Goal: Task Accomplishment & Management: Manage account settings

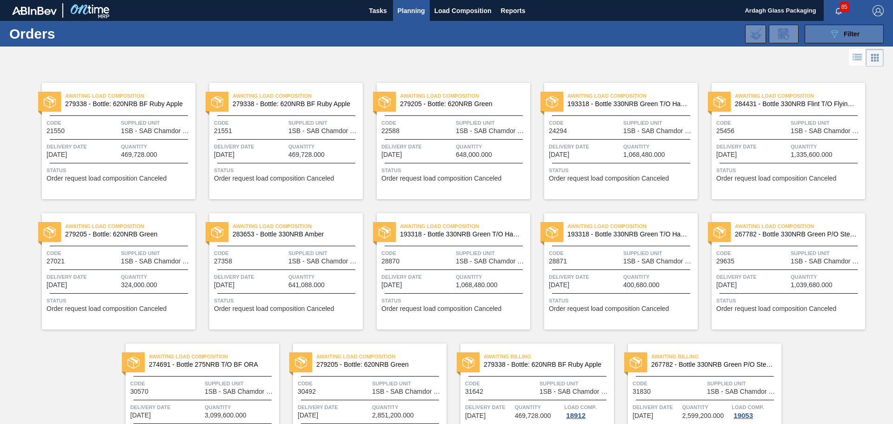
click at [834, 33] on icon "089F7B8B-B2A5-4AFE-B5C0-19BA573D28AC" at bounding box center [834, 33] width 11 height 11
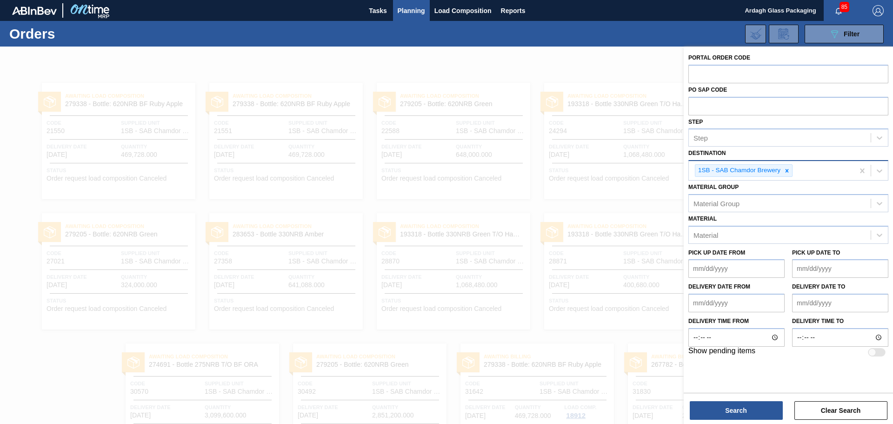
click at [787, 169] on icon at bounding box center [787, 170] width 7 height 7
click at [881, 168] on icon at bounding box center [879, 169] width 9 height 9
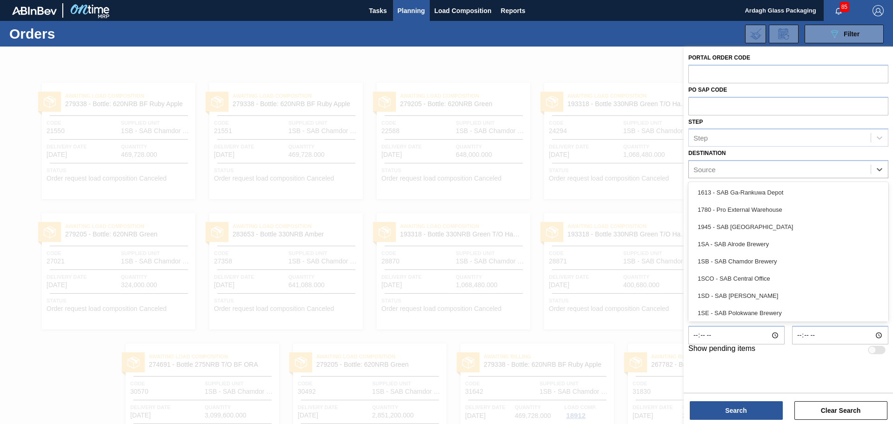
click at [744, 293] on div "1SD - SAB [PERSON_NAME]" at bounding box center [788, 295] width 200 height 17
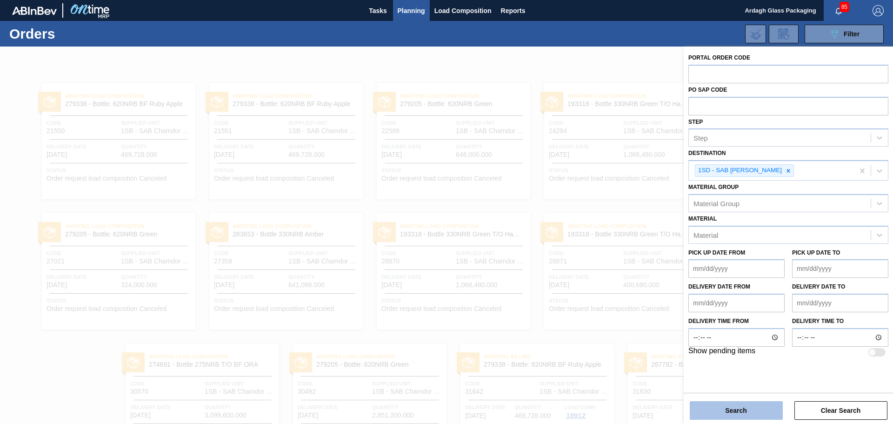
click at [729, 410] on button "Search" at bounding box center [736, 410] width 93 height 19
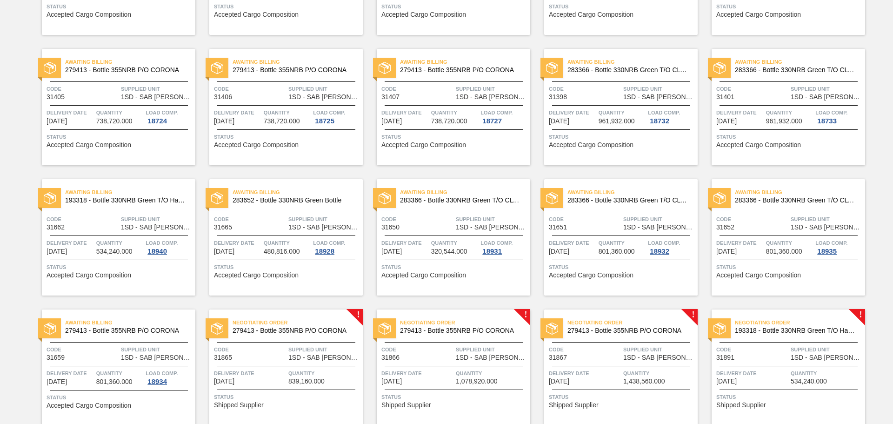
scroll to position [465, 0]
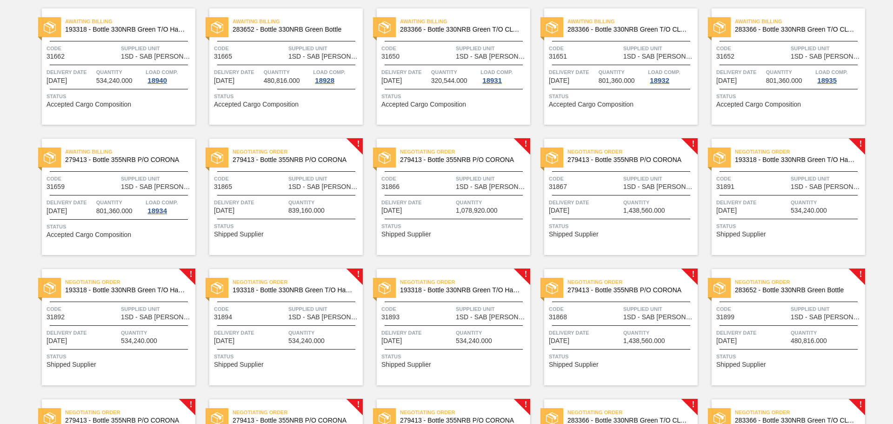
click at [269, 165] on div "Negotiating Order 279413 - Bottle 355NRB P/O CORONA" at bounding box center [285, 156] width 153 height 21
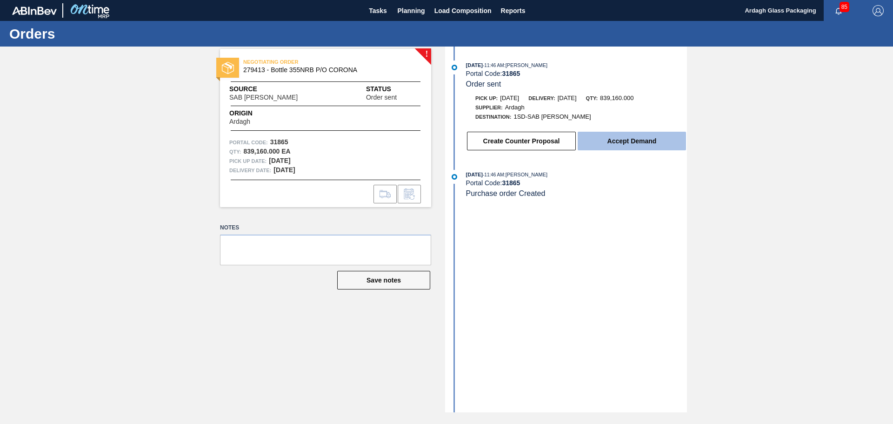
click at [616, 135] on button "Accept Demand" at bounding box center [632, 141] width 108 height 19
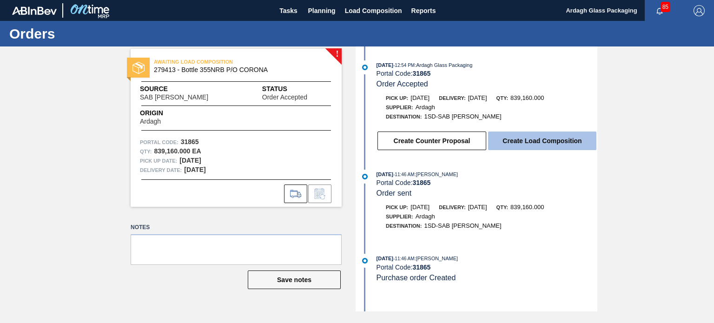
click at [524, 146] on button "Create Load Composition" at bounding box center [542, 141] width 108 height 19
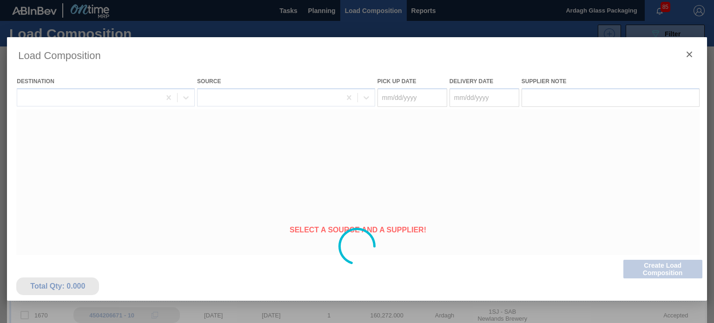
type Date "[DATE]"
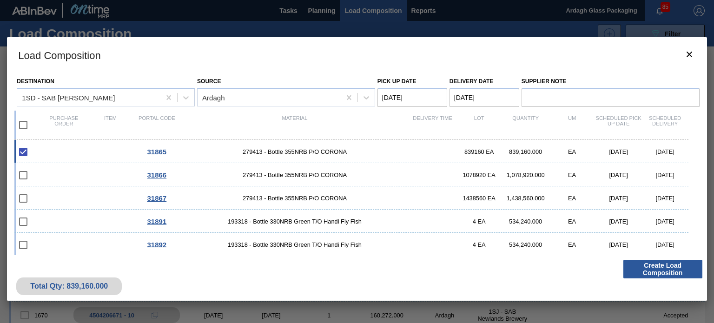
click at [648, 267] on button "Create Load Composition" at bounding box center [663, 269] width 79 height 19
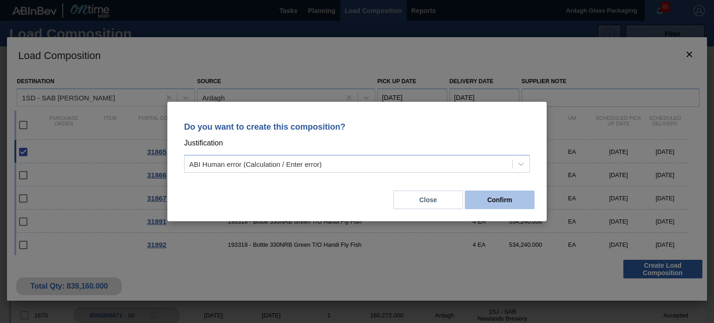
click at [487, 205] on button "Confirm" at bounding box center [500, 200] width 70 height 19
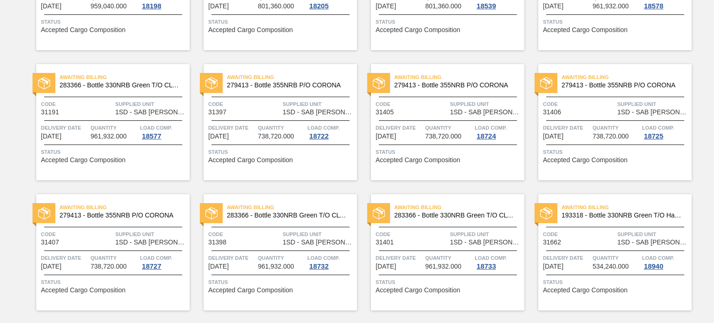
scroll to position [512, 0]
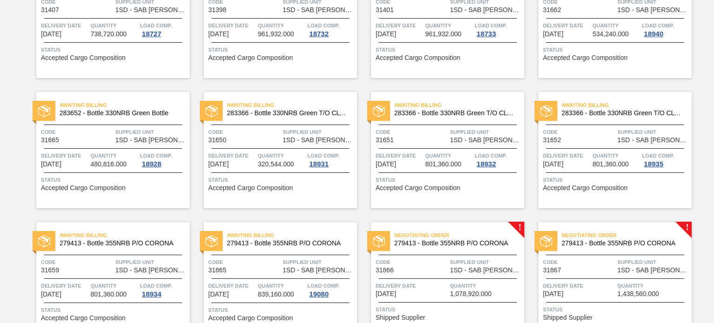
click at [478, 268] on span "1SD - SAB [PERSON_NAME]" at bounding box center [486, 270] width 72 height 7
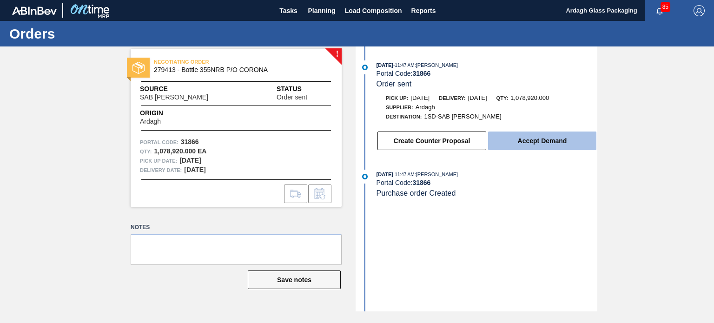
click at [519, 144] on button "Accept Demand" at bounding box center [542, 141] width 108 height 19
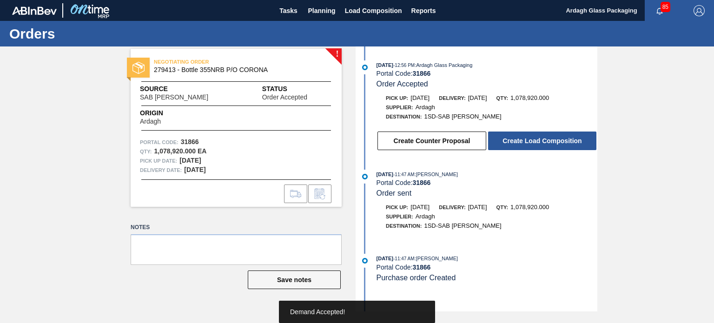
click at [519, 143] on button "Create Load Composition" at bounding box center [542, 141] width 108 height 19
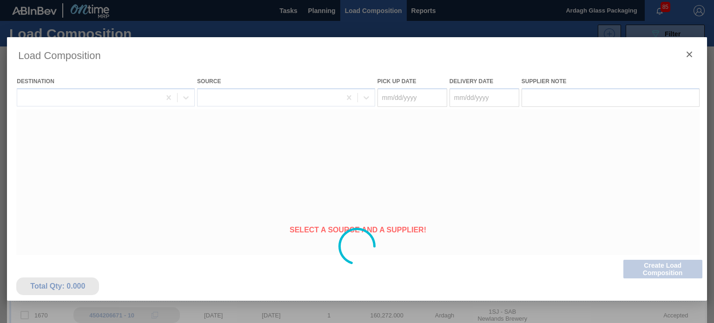
type Date "[DATE]"
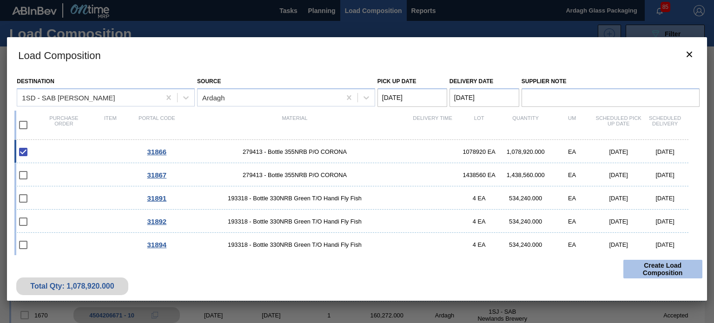
click at [659, 267] on button "Create Load Composition" at bounding box center [663, 269] width 79 height 19
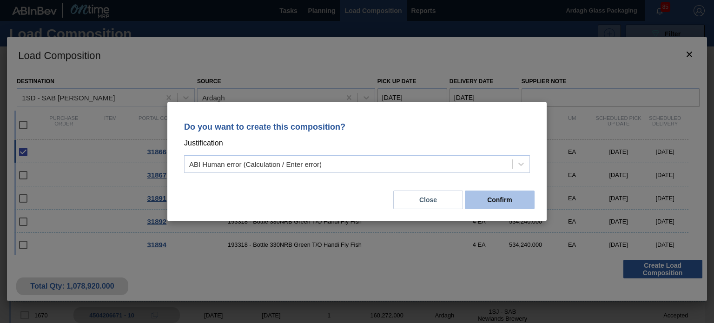
click at [499, 200] on button "Confirm" at bounding box center [500, 200] width 70 height 19
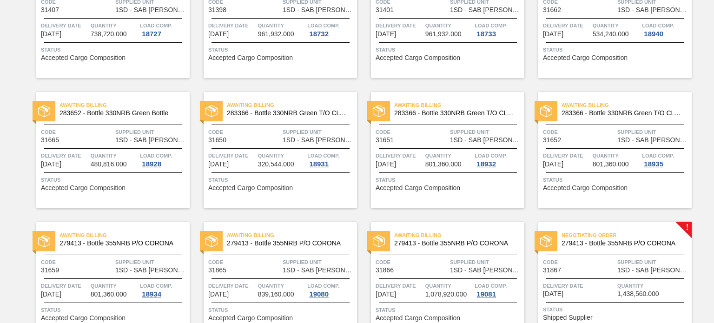
scroll to position [651, 0]
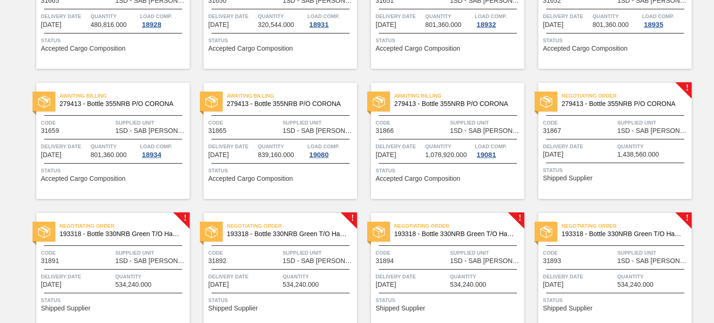
click at [597, 146] on span "Delivery Date" at bounding box center [579, 146] width 72 height 9
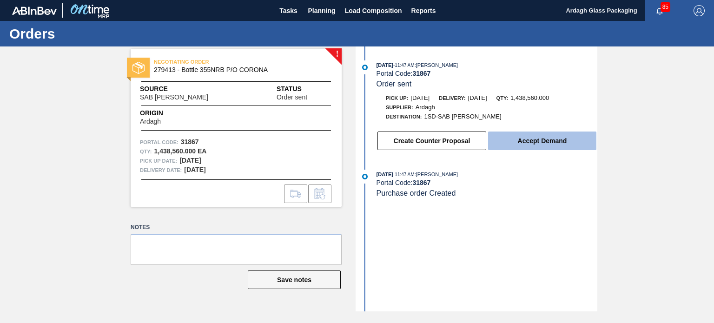
click at [543, 148] on button "Accept Demand" at bounding box center [542, 141] width 108 height 19
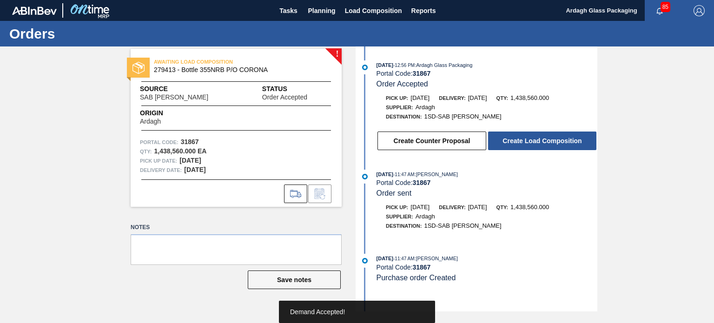
click at [541, 147] on button "Create Load Composition" at bounding box center [542, 141] width 108 height 19
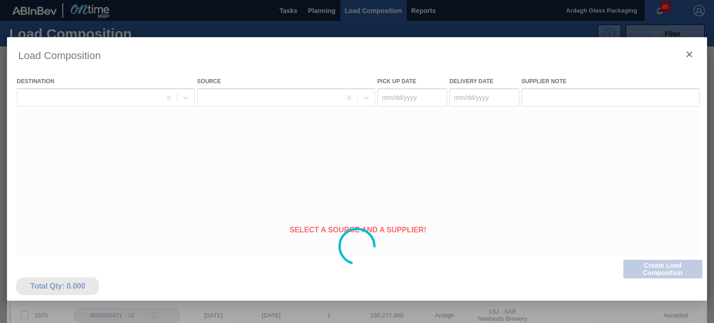
type Date "[DATE]"
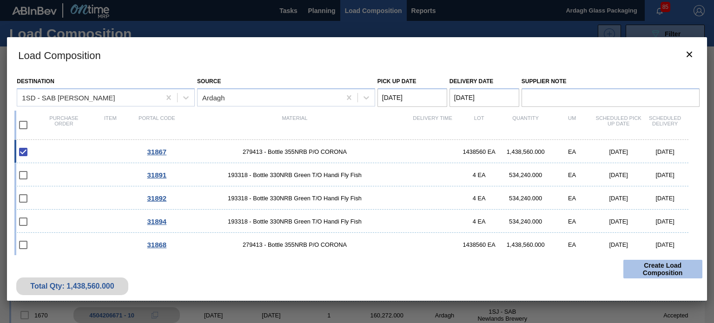
click at [648, 265] on button "Create Load Composition" at bounding box center [663, 269] width 79 height 19
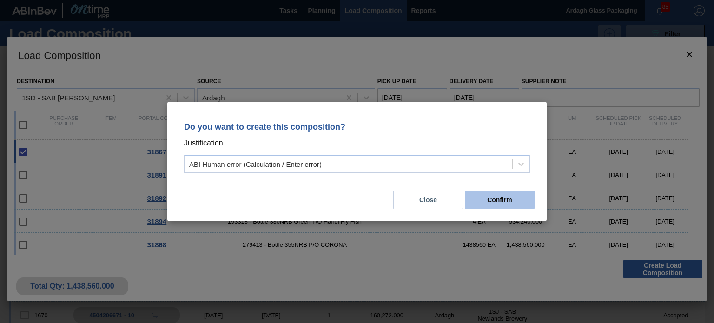
click at [507, 200] on button "Confirm" at bounding box center [500, 200] width 70 height 19
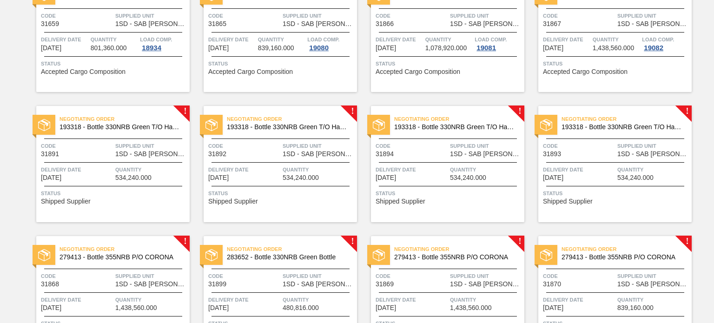
scroll to position [791, 0]
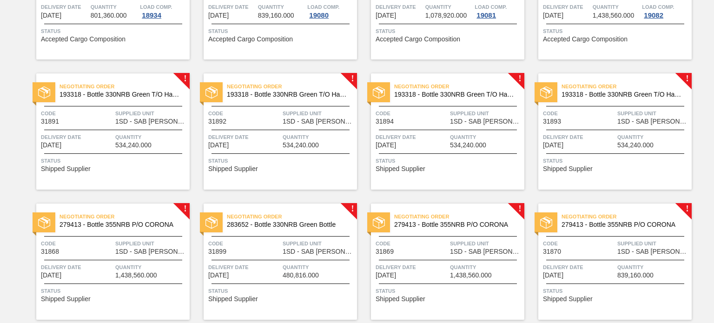
click at [131, 130] on div at bounding box center [113, 130] width 138 height 0
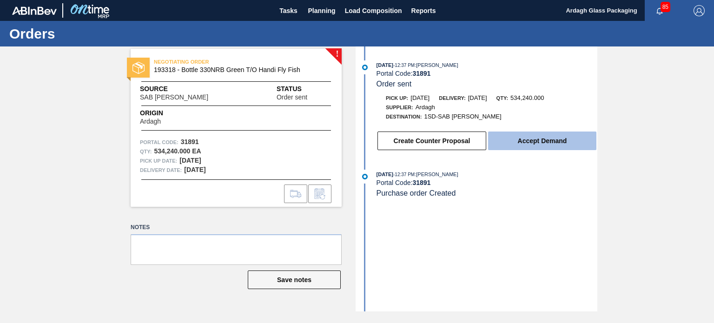
click at [527, 150] on button "Accept Demand" at bounding box center [542, 141] width 108 height 19
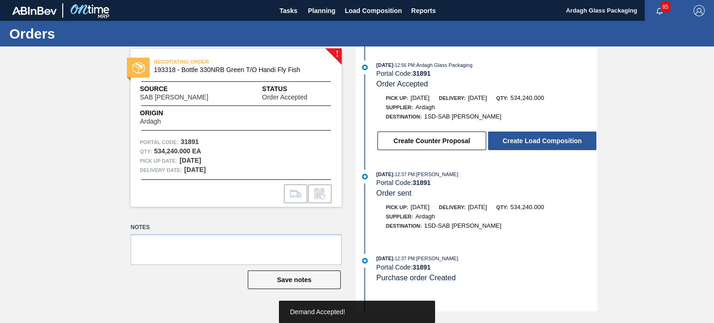
click at [527, 147] on button "Create Load Composition" at bounding box center [542, 141] width 108 height 19
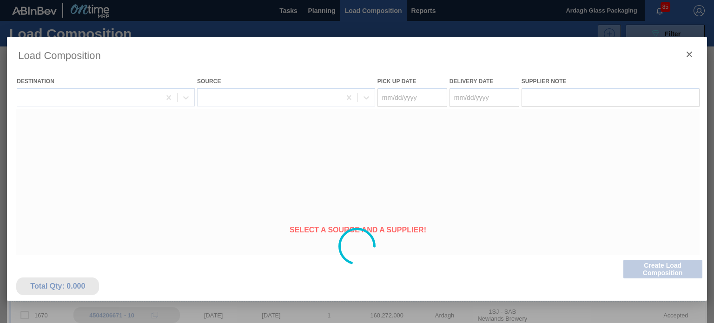
type Date "[DATE]"
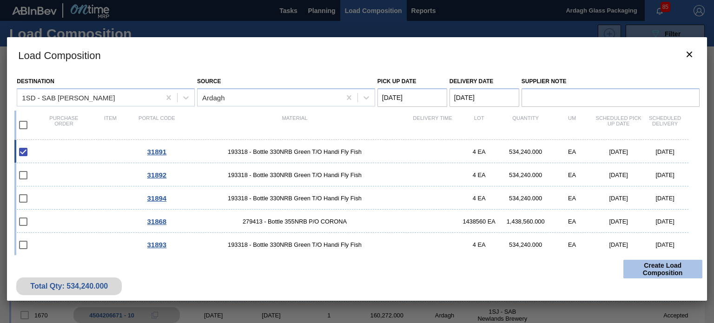
click at [654, 267] on button "Create Load Composition" at bounding box center [663, 269] width 79 height 19
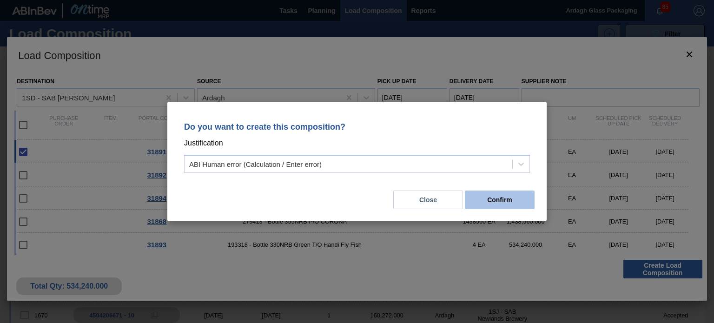
click at [487, 199] on button "Confirm" at bounding box center [500, 200] width 70 height 19
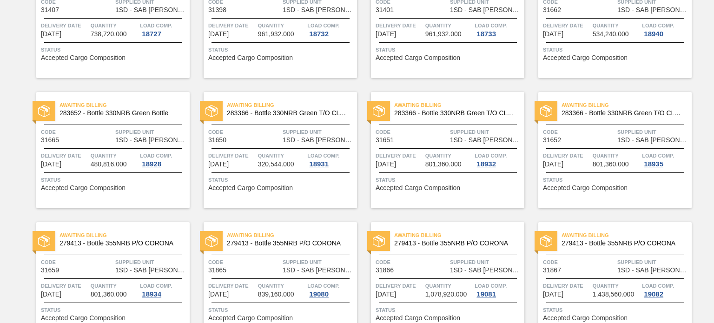
scroll to position [744, 0]
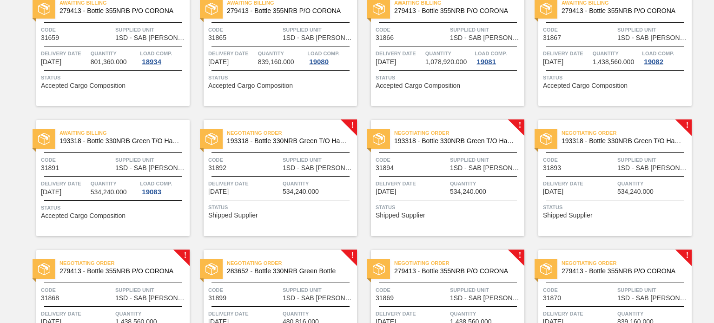
click at [305, 192] on span "534,240.000" at bounding box center [301, 191] width 36 height 7
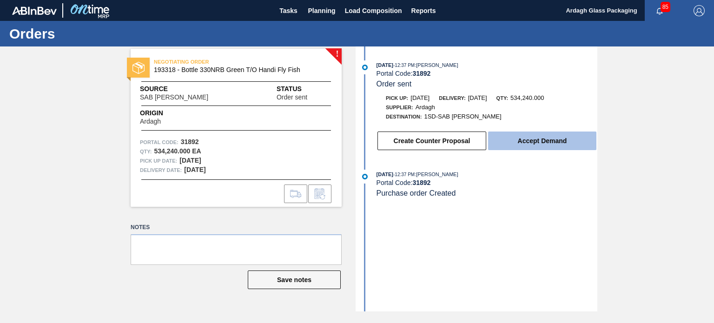
click at [524, 139] on button "Accept Demand" at bounding box center [542, 141] width 108 height 19
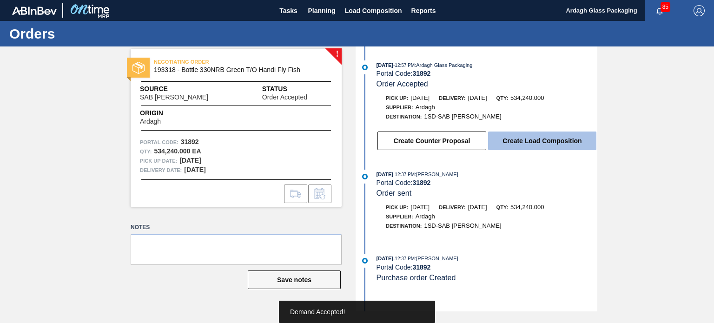
click at [532, 147] on button "Create Load Composition" at bounding box center [542, 141] width 108 height 19
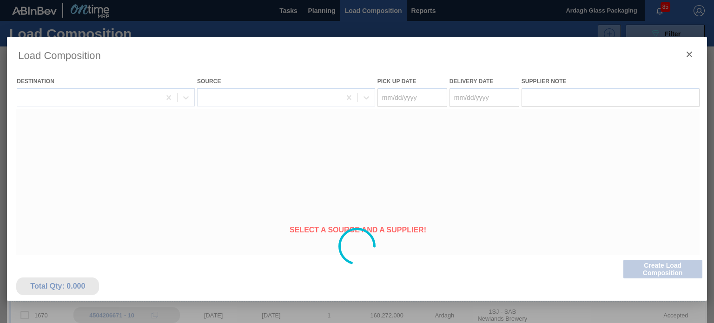
type Date "[DATE]"
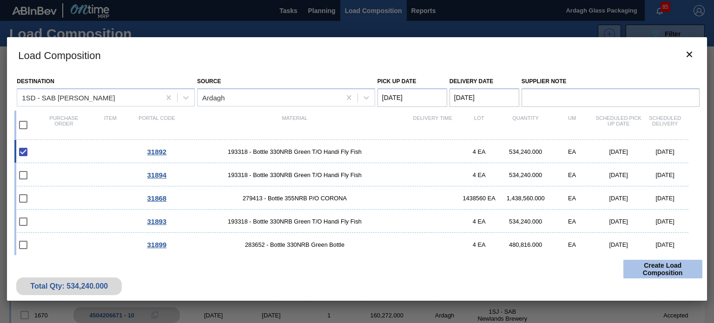
click at [650, 264] on button "Create Load Composition" at bounding box center [663, 269] width 79 height 19
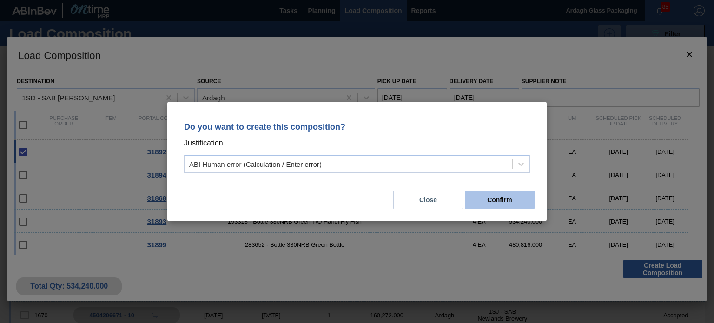
click at [484, 193] on button "Confirm" at bounding box center [500, 200] width 70 height 19
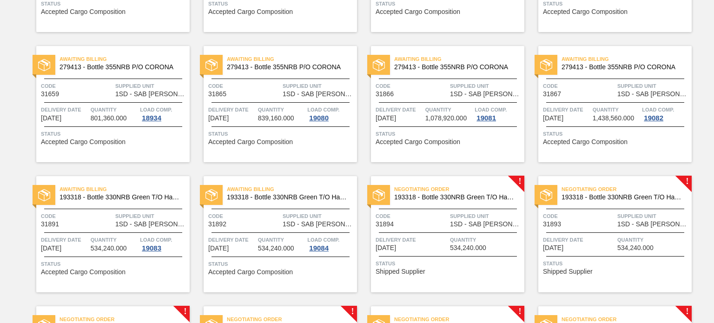
scroll to position [744, 0]
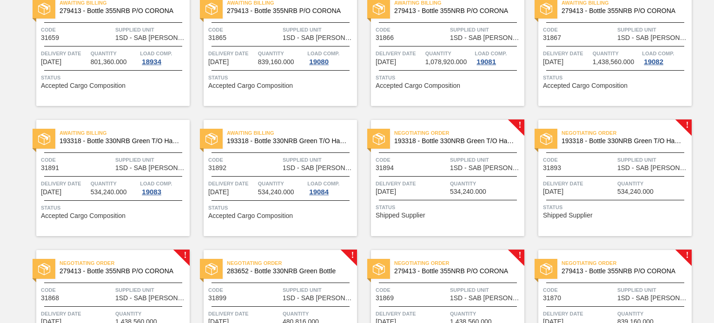
click at [451, 186] on span "Quantity" at bounding box center [486, 183] width 72 height 9
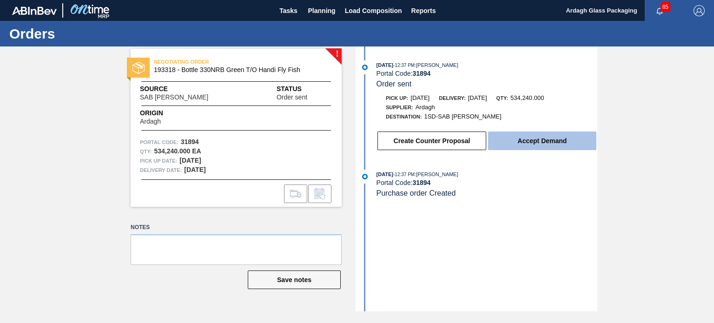
click at [518, 145] on button "Accept Demand" at bounding box center [542, 141] width 108 height 19
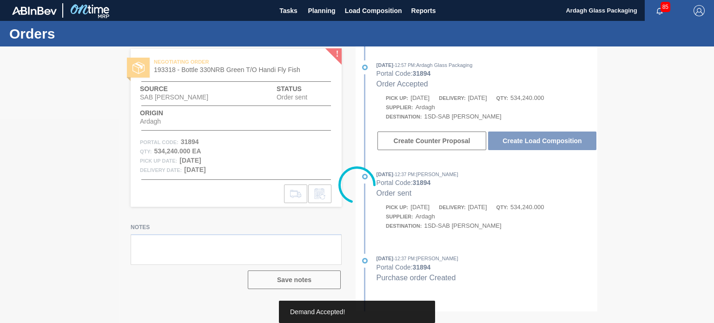
click at [536, 142] on div at bounding box center [357, 185] width 714 height 277
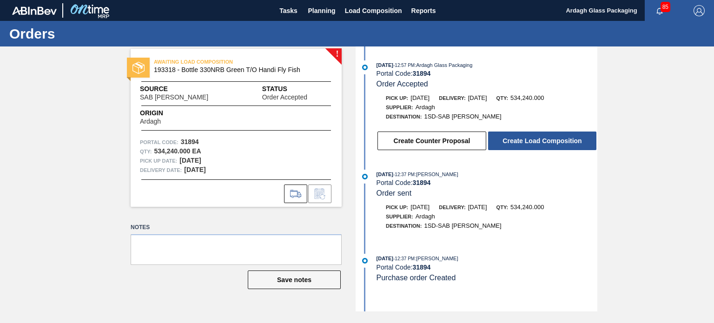
click at [536, 142] on button "Create Load Composition" at bounding box center [542, 141] width 108 height 19
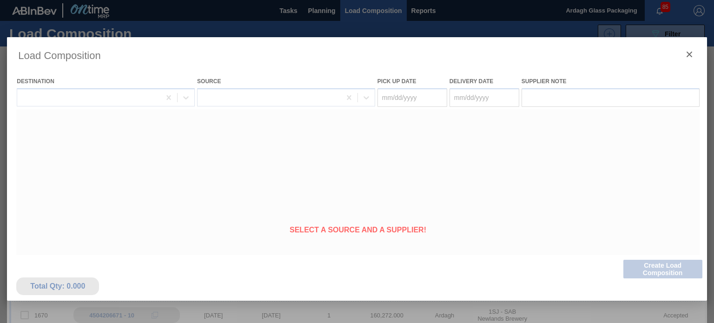
type Date "[DATE]"
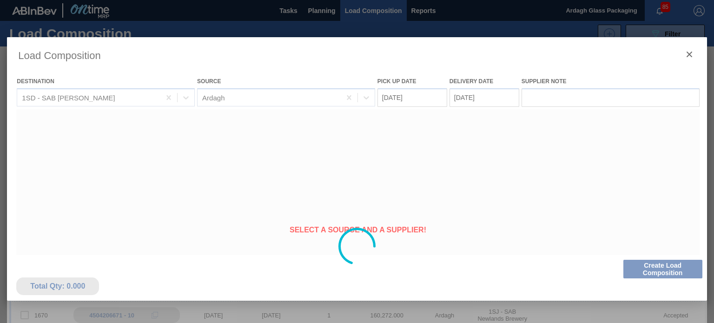
click at [666, 264] on button "Create Load Composition" at bounding box center [663, 269] width 79 height 19
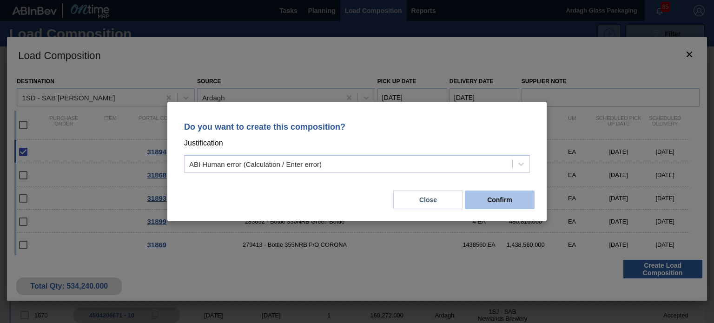
click at [504, 205] on button "Confirm" at bounding box center [500, 200] width 70 height 19
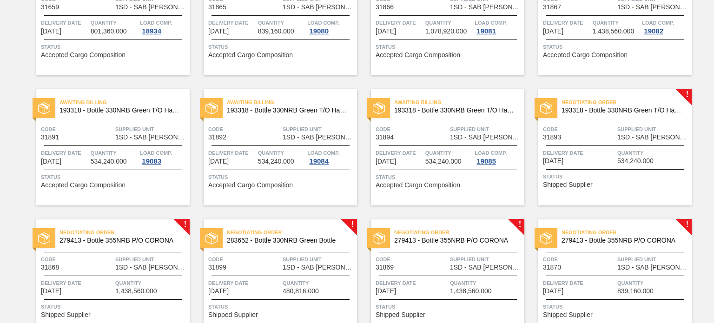
scroll to position [698, 0]
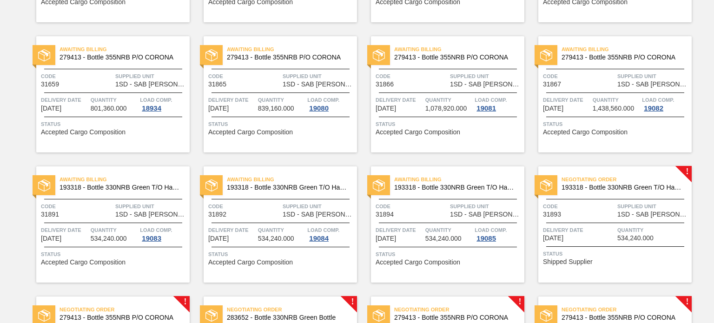
click at [590, 192] on div "Negotiating Order 193318 - Bottle 330NRB Green T/O Handi Fly Fish" at bounding box center [615, 183] width 153 height 21
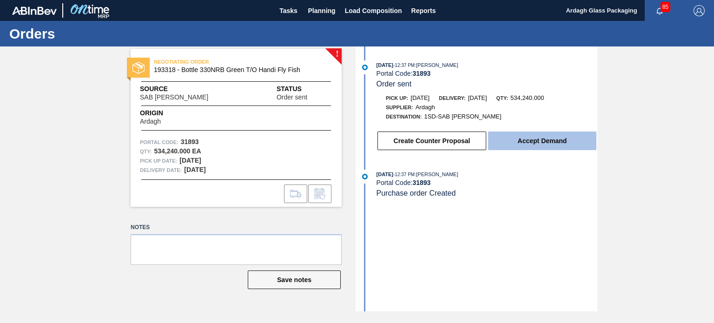
click at [530, 146] on button "Accept Demand" at bounding box center [542, 141] width 108 height 19
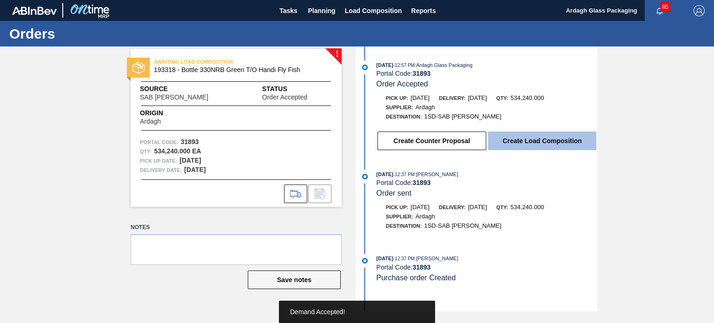
click at [534, 144] on button "Create Load Composition" at bounding box center [542, 141] width 108 height 19
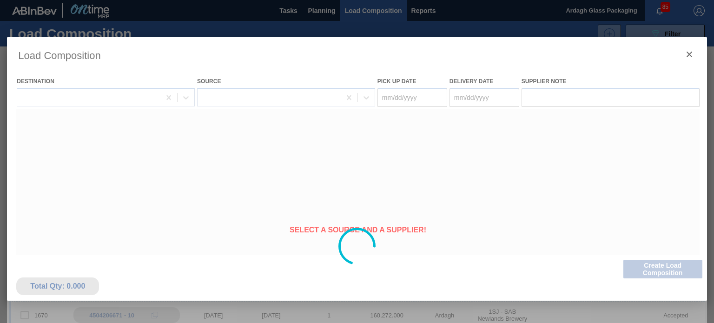
type Date "[DATE]"
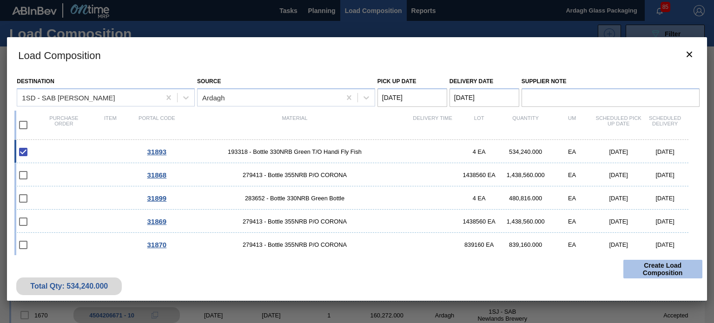
click at [647, 268] on button "Create Load Composition" at bounding box center [663, 269] width 79 height 19
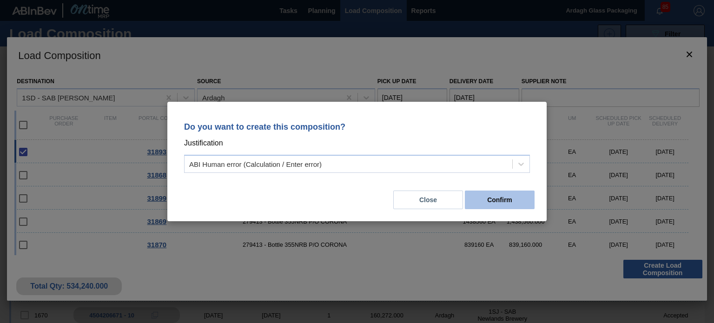
click at [495, 197] on button "Confirm" at bounding box center [500, 200] width 70 height 19
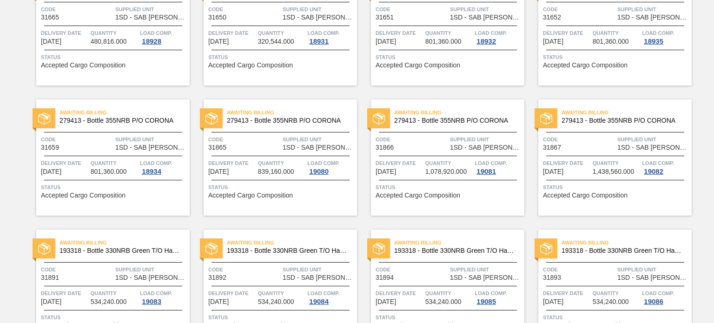
scroll to position [791, 0]
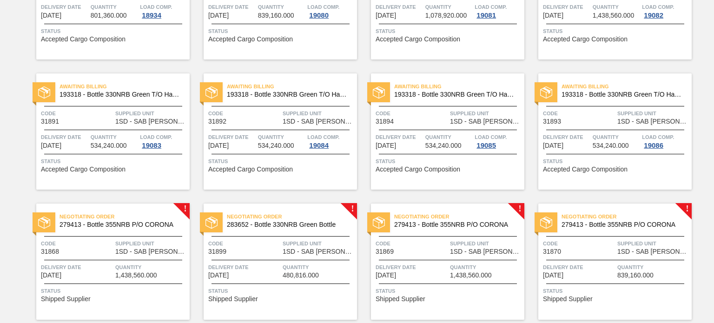
click at [142, 245] on span "Supplied Unit" at bounding box center [151, 243] width 72 height 9
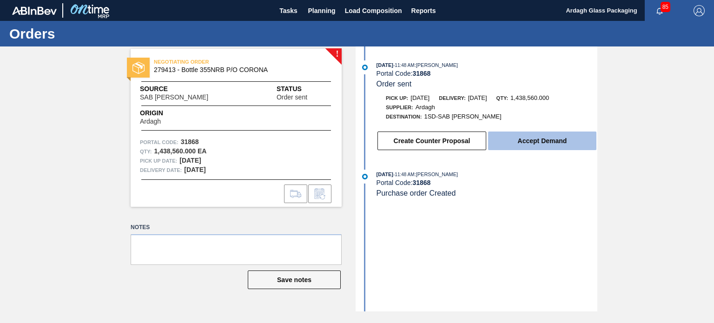
click at [515, 150] on button "Accept Demand" at bounding box center [542, 141] width 108 height 19
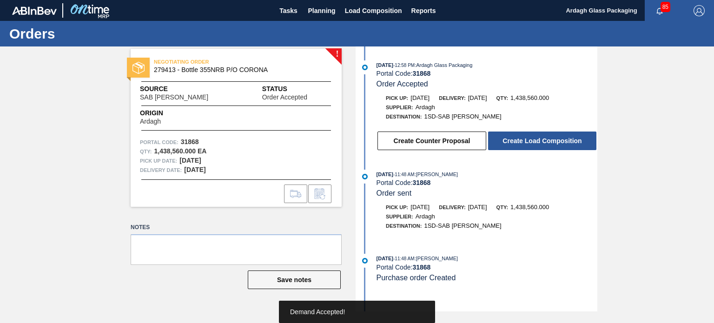
click at [519, 146] on button "Create Load Composition" at bounding box center [542, 141] width 108 height 19
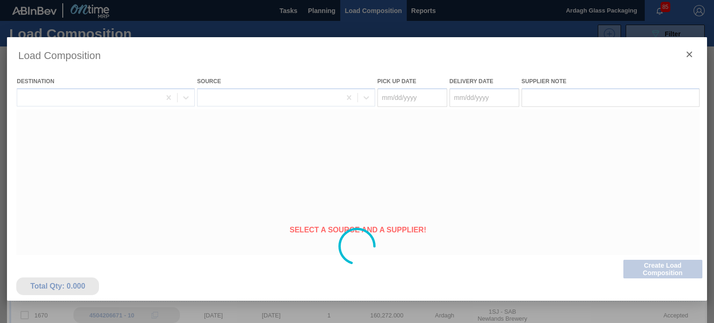
type Date "[DATE]"
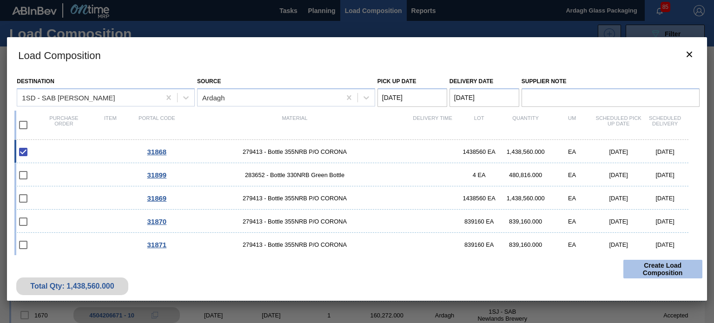
click at [660, 261] on button "Create Load Composition" at bounding box center [663, 269] width 79 height 19
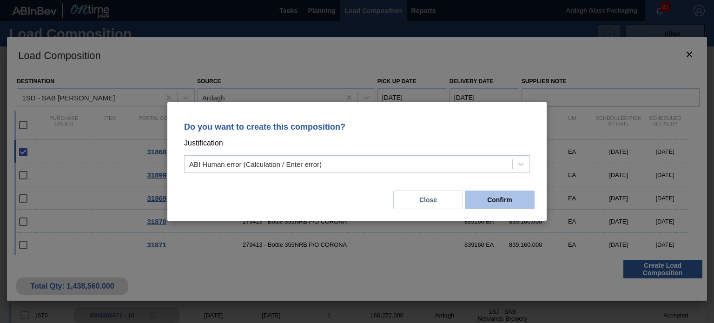
click at [497, 198] on button "Confirm" at bounding box center [500, 200] width 70 height 19
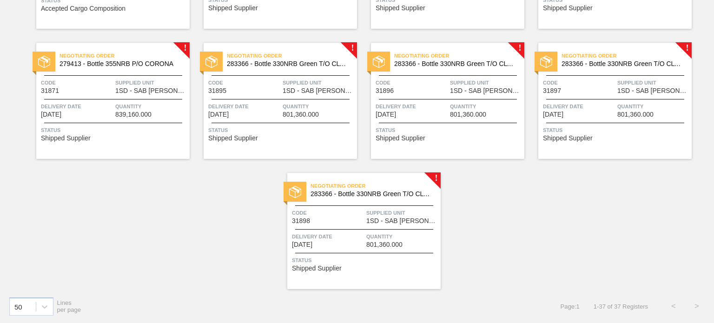
scroll to position [849, 0]
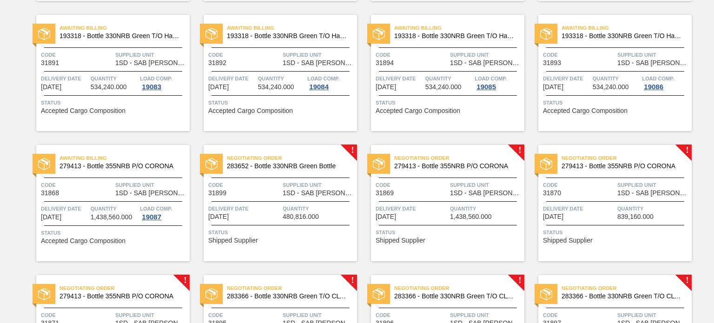
click at [294, 197] on div "Negotiating Order 283652 - Bottle 330NRB Green Bottle Code 31899 Supplied Unit …" at bounding box center [280, 203] width 153 height 116
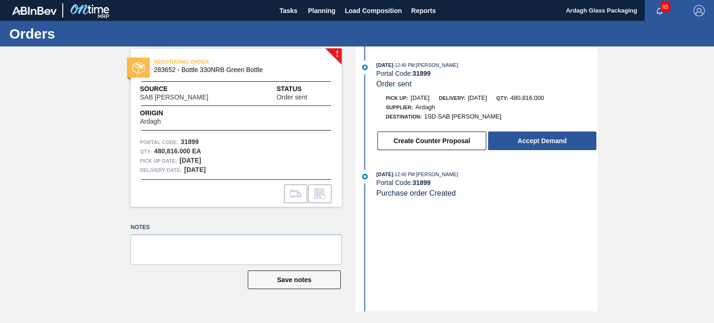
click at [496, 142] on button "Accept Demand" at bounding box center [542, 141] width 108 height 19
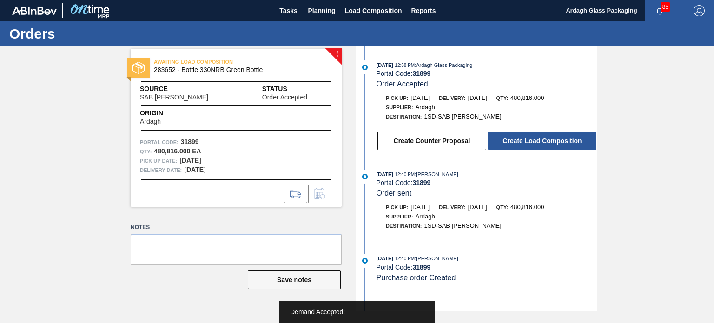
click at [528, 145] on button "Create Load Composition" at bounding box center [542, 141] width 108 height 19
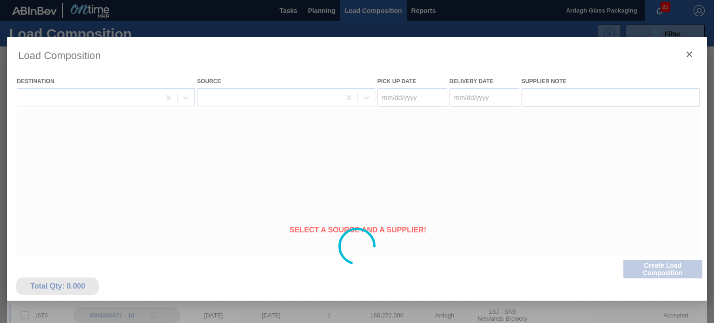
type Date "[DATE]"
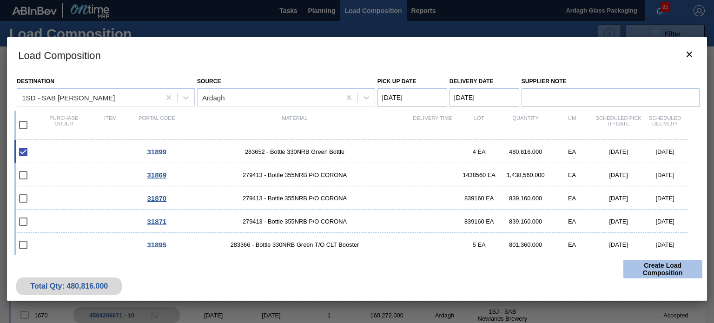
click at [668, 267] on button "Create Load Composition" at bounding box center [663, 269] width 79 height 19
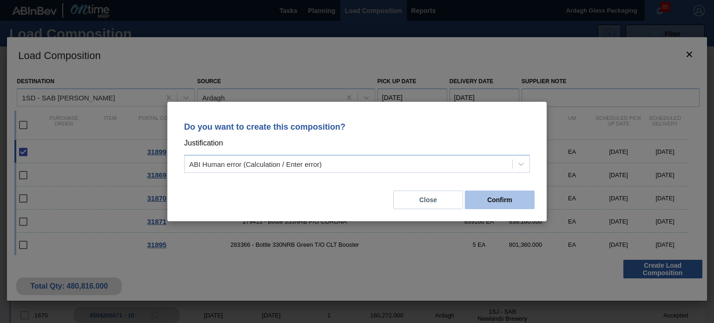
click at [480, 200] on button "Confirm" at bounding box center [500, 200] width 70 height 19
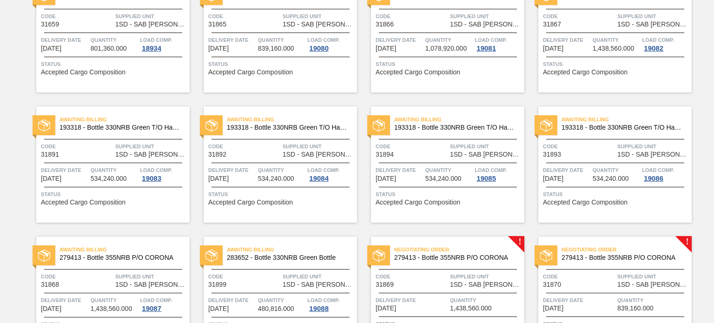
scroll to position [837, 0]
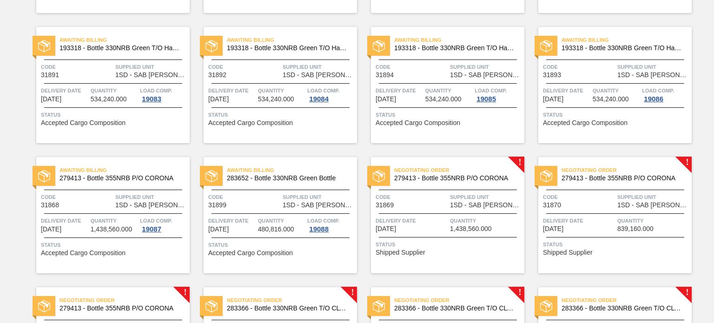
click at [482, 220] on span "Quantity" at bounding box center [486, 220] width 72 height 9
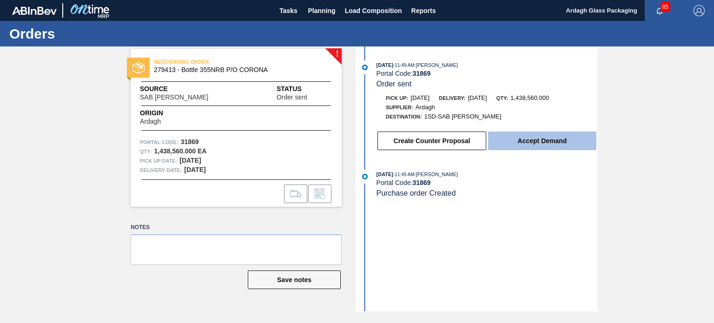
click at [529, 143] on button "Accept Demand" at bounding box center [542, 141] width 108 height 19
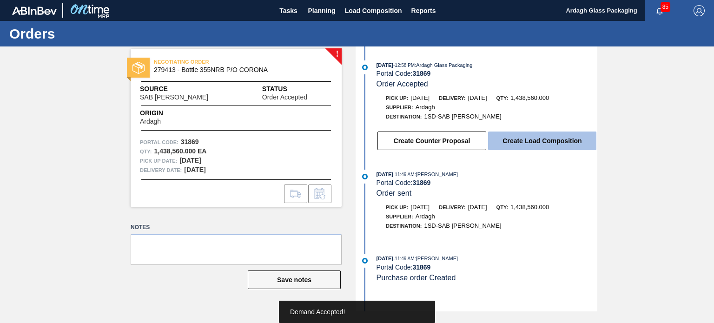
click at [545, 137] on button "Create Load Composition" at bounding box center [542, 141] width 108 height 19
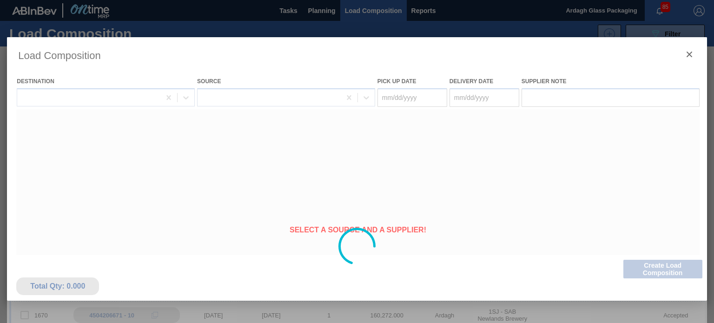
type Date "[DATE]"
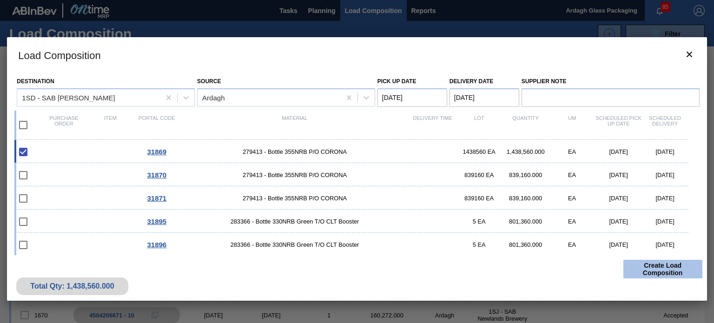
click at [659, 269] on button "Create Load Composition" at bounding box center [663, 269] width 79 height 19
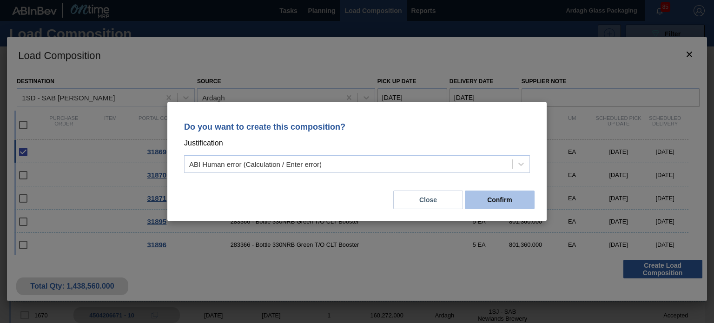
click at [513, 203] on button "Confirm" at bounding box center [500, 200] width 70 height 19
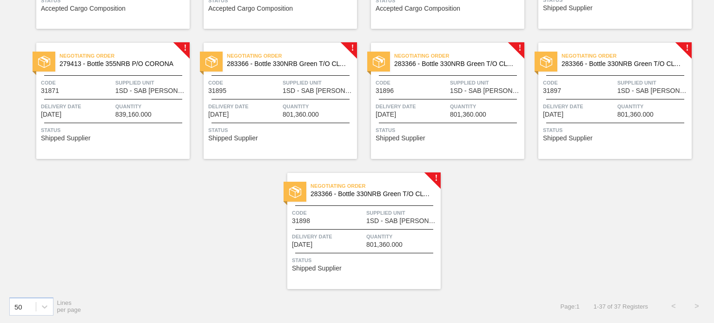
scroll to position [896, 0]
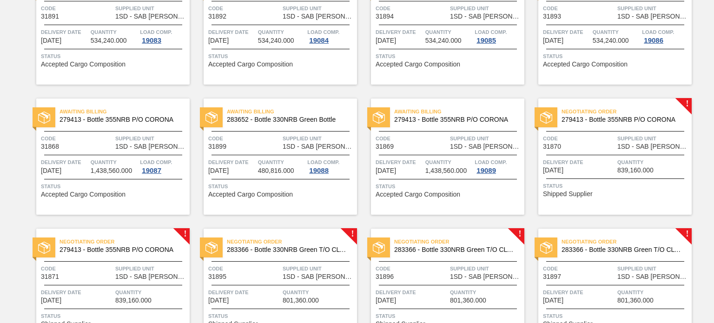
click at [659, 124] on div "Negotiating Order 279413 - Bottle 355NRB P/O CORONA" at bounding box center [615, 116] width 153 height 21
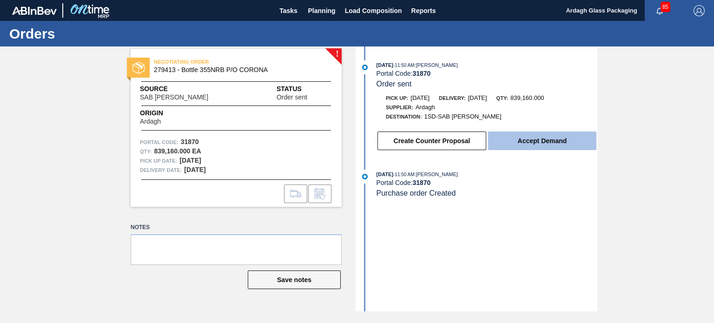
click at [562, 144] on button "Accept Demand" at bounding box center [542, 141] width 108 height 19
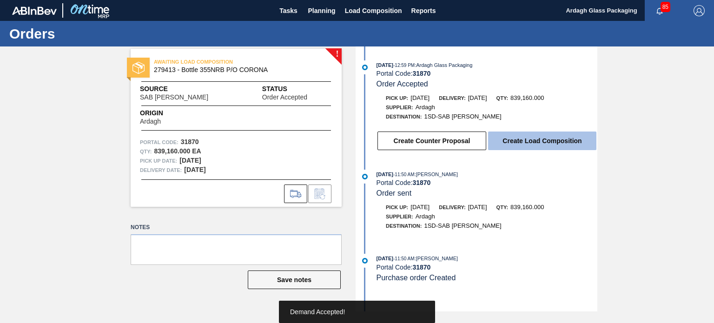
click at [562, 144] on button "Create Load Composition" at bounding box center [542, 141] width 108 height 19
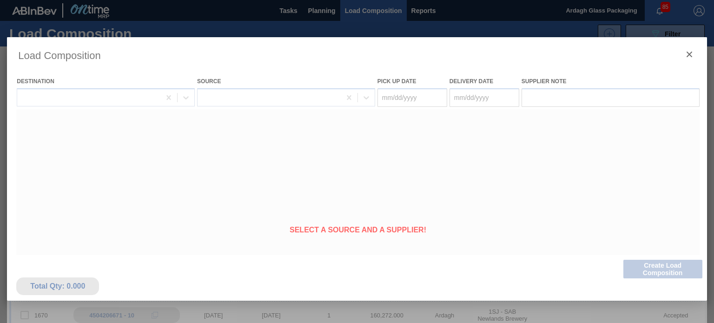
type Date "[DATE]"
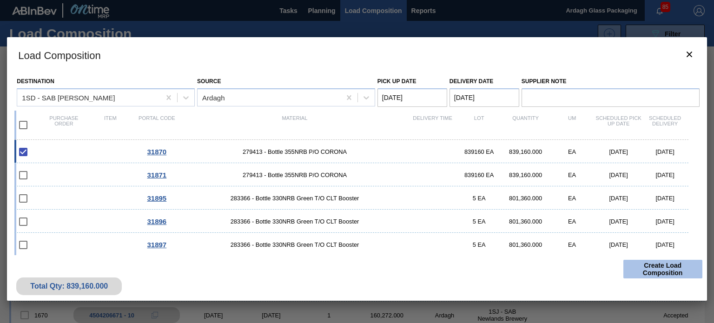
click at [674, 267] on button "Create Load Composition" at bounding box center [663, 269] width 79 height 19
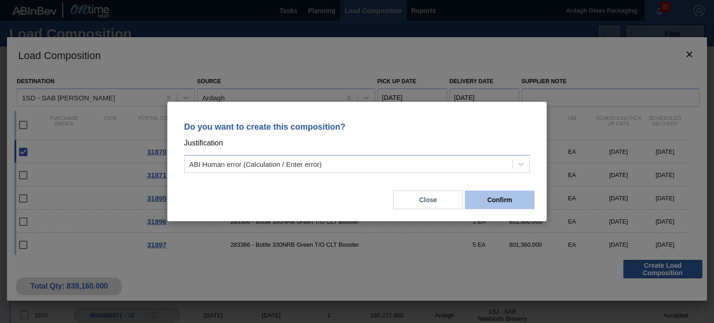
click at [492, 196] on button "Confirm" at bounding box center [500, 200] width 70 height 19
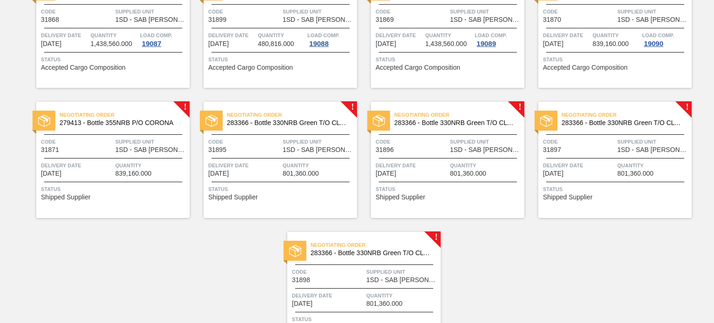
scroll to position [1023, 0]
click at [153, 155] on div "Negotiating Order 279413 - Bottle 355NRB P/O CORONA Code 31871 Supplied Unit 1S…" at bounding box center [112, 159] width 153 height 116
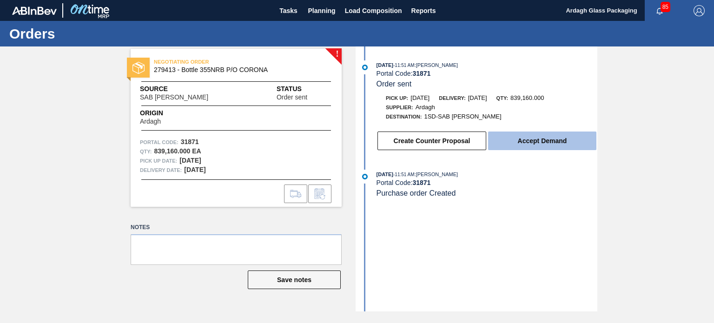
click at [525, 145] on button "Accept Demand" at bounding box center [542, 141] width 108 height 19
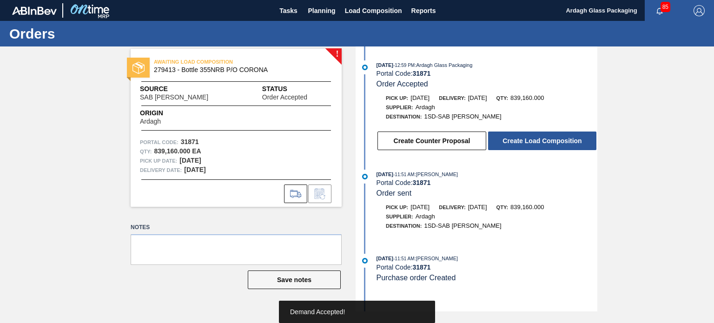
click at [525, 145] on button "Create Load Composition" at bounding box center [542, 141] width 108 height 19
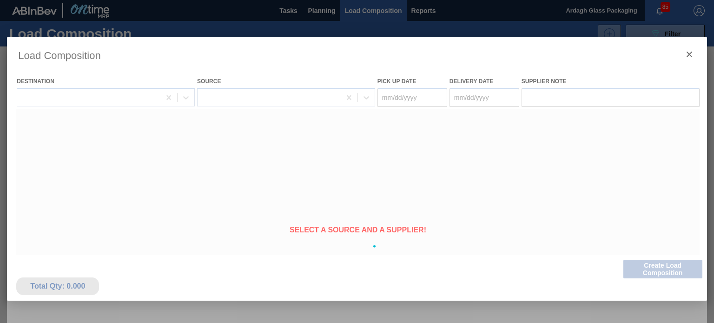
type Date "[DATE]"
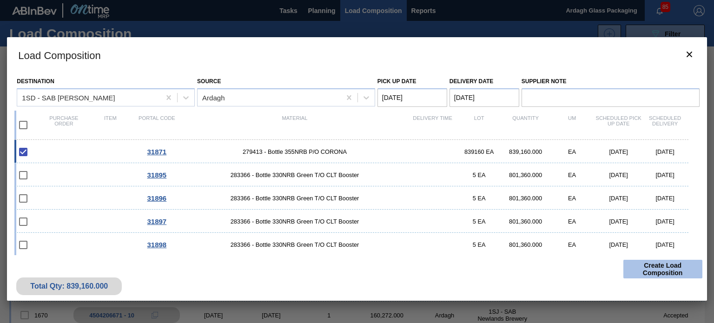
click at [653, 271] on button "Create Load Composition" at bounding box center [663, 269] width 79 height 19
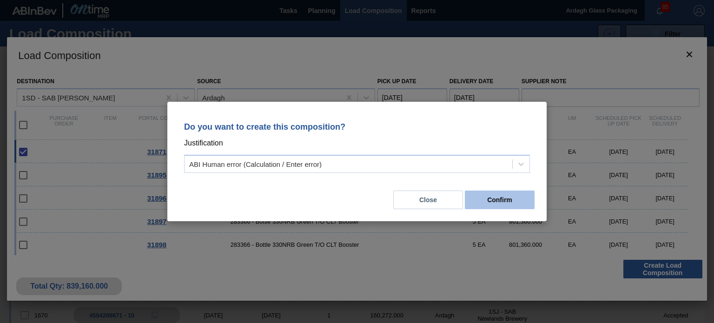
click at [498, 200] on button "Confirm" at bounding box center [500, 200] width 70 height 19
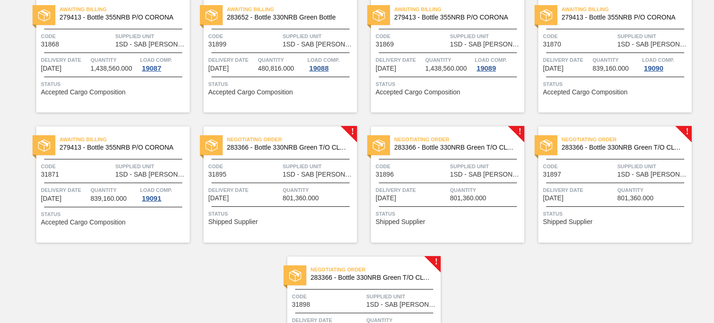
scroll to position [1070, 0]
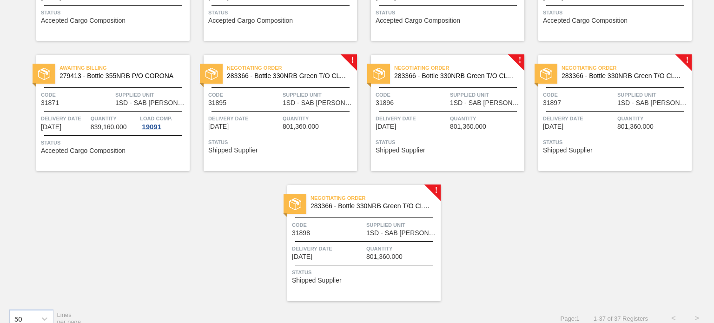
click at [311, 107] on div "Negotiating Order 283366 - Bottle 330NRB Green T/O CLT Booster Code 31895 Suppl…" at bounding box center [280, 113] width 153 height 116
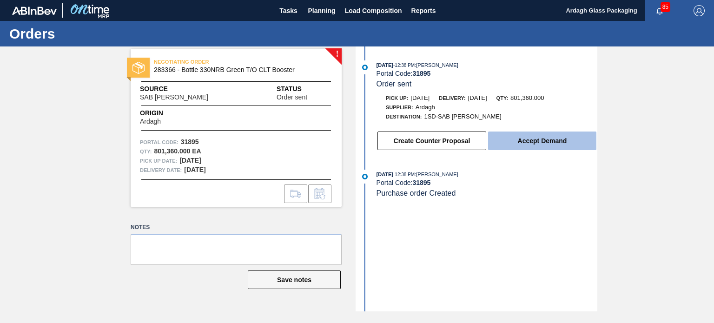
click at [553, 143] on button "Accept Demand" at bounding box center [542, 141] width 108 height 19
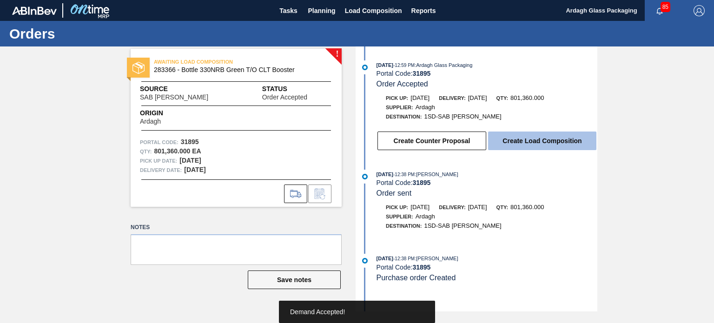
click at [553, 143] on button "Create Load Composition" at bounding box center [542, 141] width 108 height 19
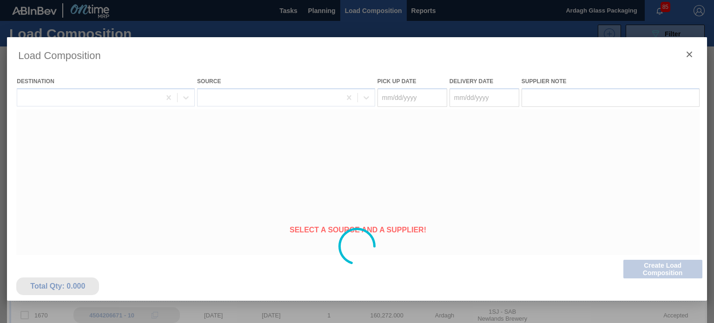
type Date "[DATE]"
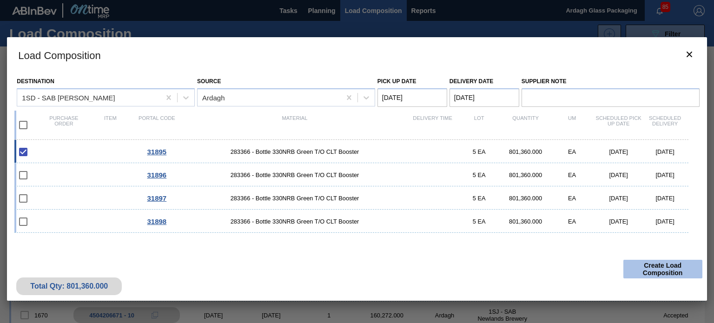
click at [650, 267] on button "Create Load Composition" at bounding box center [663, 269] width 79 height 19
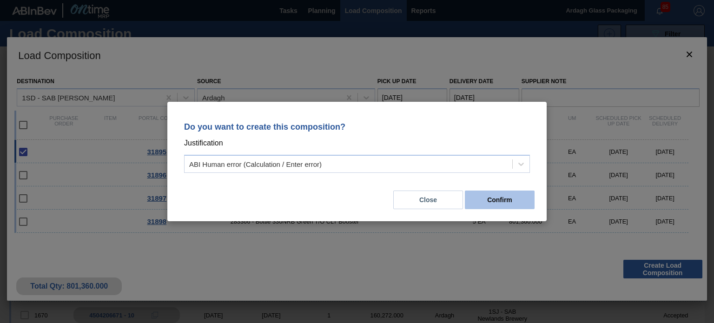
click at [496, 207] on button "Confirm" at bounding box center [500, 200] width 70 height 19
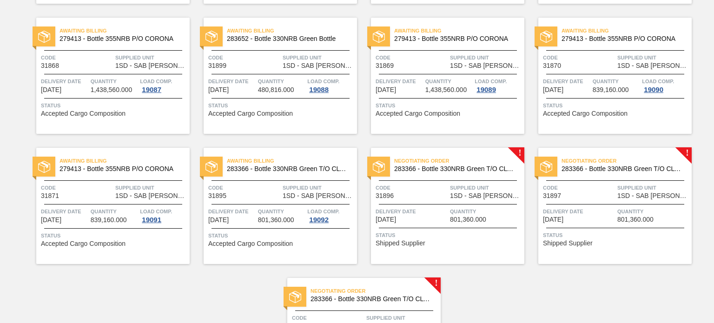
scroll to position [1070, 0]
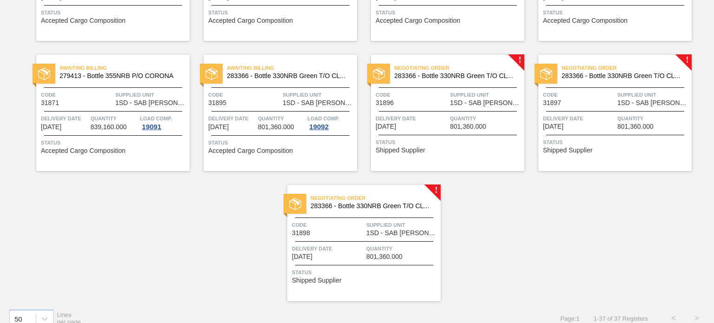
click at [465, 141] on span "Status" at bounding box center [449, 142] width 147 height 9
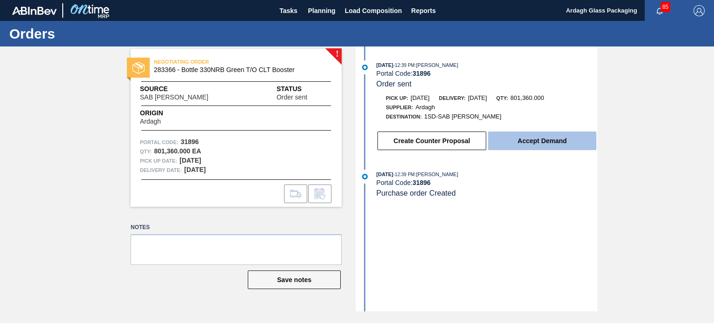
click at [544, 143] on button "Accept Demand" at bounding box center [542, 141] width 108 height 19
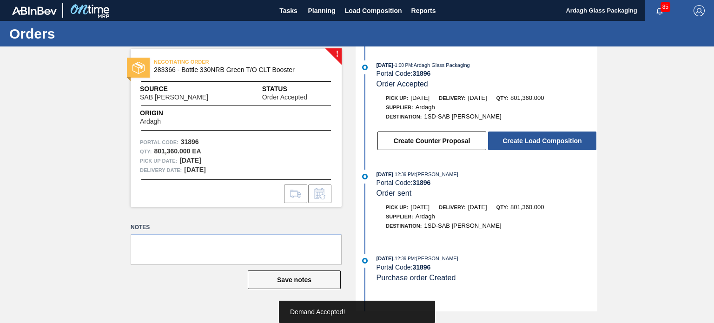
click at [544, 143] on button "Create Load Composition" at bounding box center [542, 141] width 108 height 19
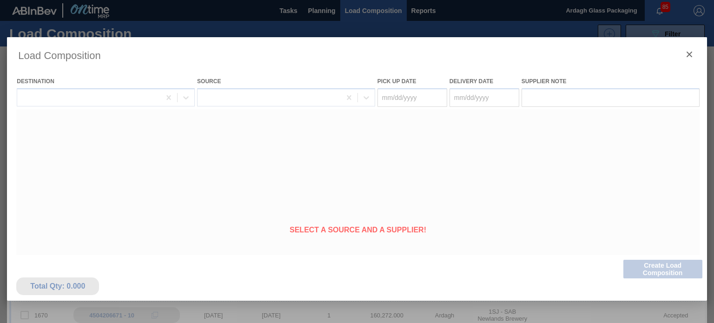
type Date "[DATE]"
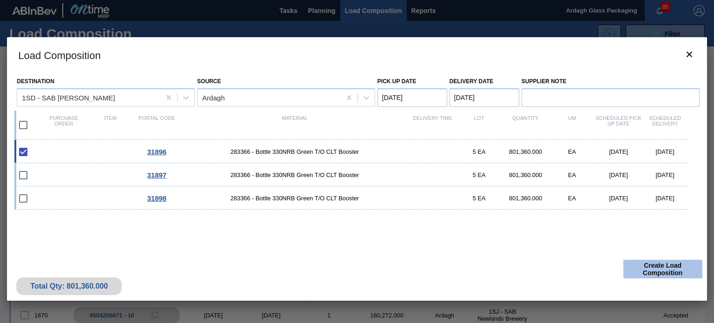
click at [654, 268] on button "Create Load Composition" at bounding box center [663, 269] width 79 height 19
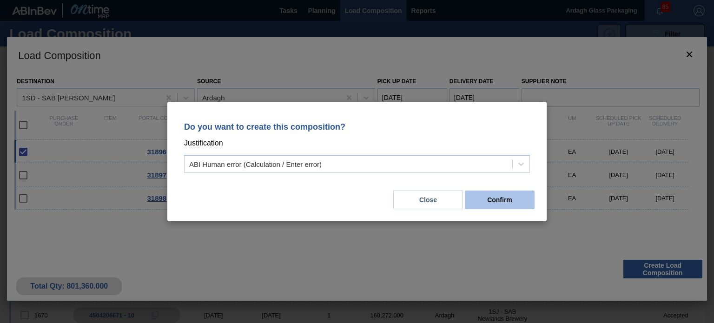
click at [497, 200] on button "Confirm" at bounding box center [500, 200] width 70 height 19
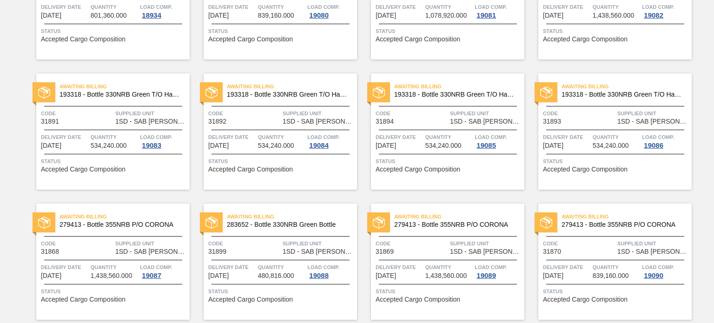
scroll to position [930, 0]
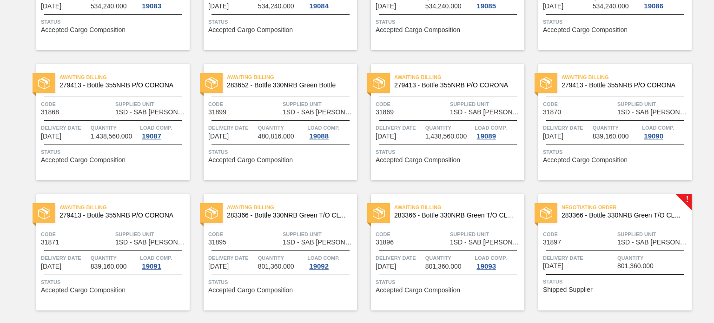
click at [633, 267] on span "801,360.000" at bounding box center [636, 266] width 36 height 7
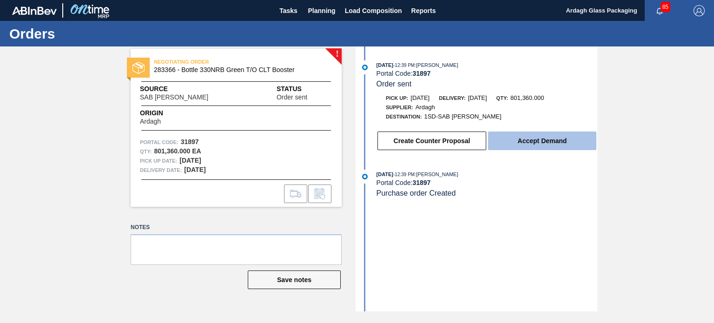
click at [530, 145] on button "Accept Demand" at bounding box center [542, 141] width 108 height 19
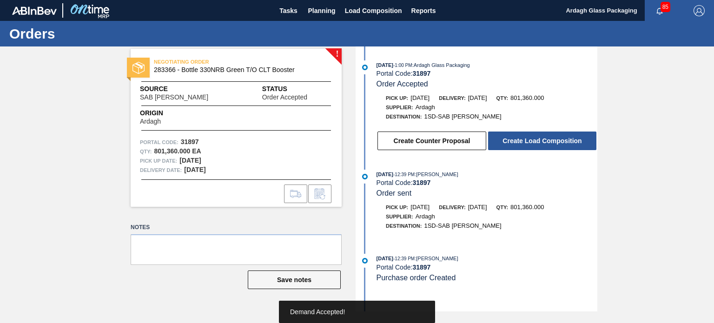
click at [540, 142] on button "Create Load Composition" at bounding box center [542, 141] width 108 height 19
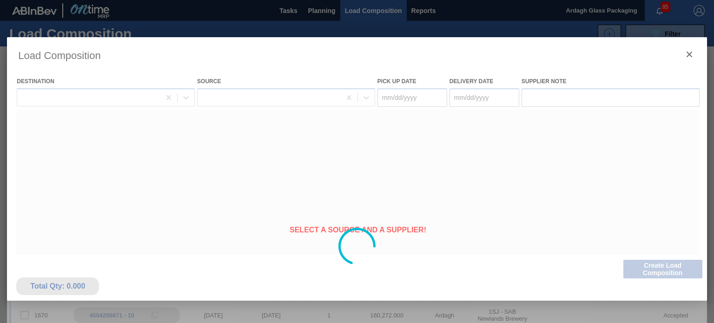
type Date "[DATE]"
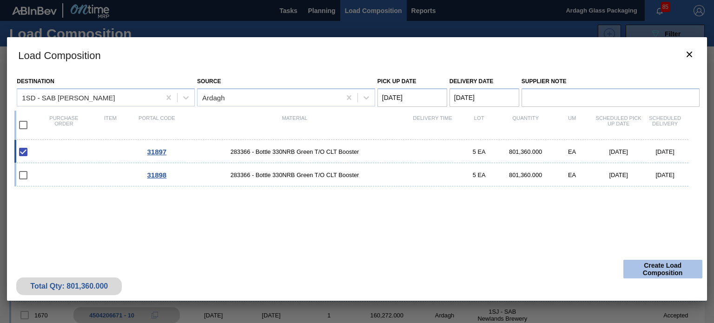
click at [652, 268] on button "Create Load Composition" at bounding box center [663, 269] width 79 height 19
click at [659, 268] on button "Create Load Composition" at bounding box center [663, 269] width 79 height 19
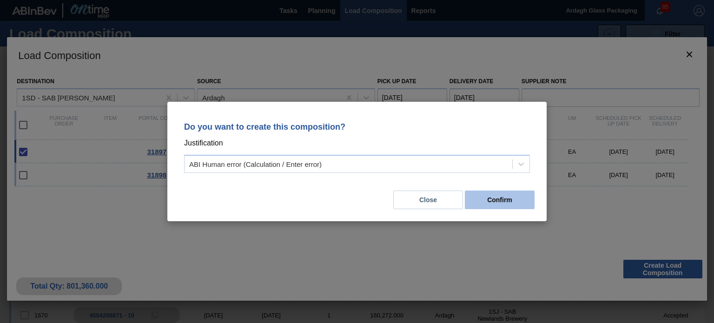
click at [508, 202] on button "Confirm" at bounding box center [500, 200] width 70 height 19
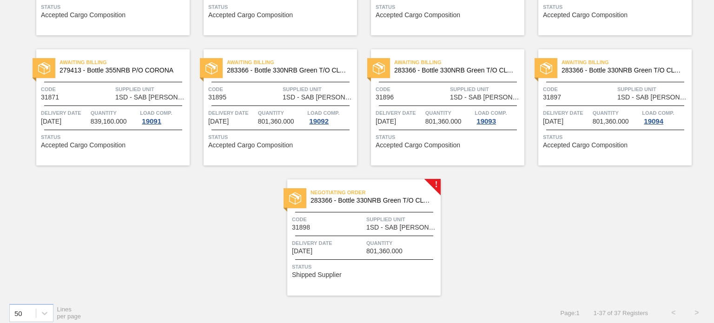
scroll to position [1082, 0]
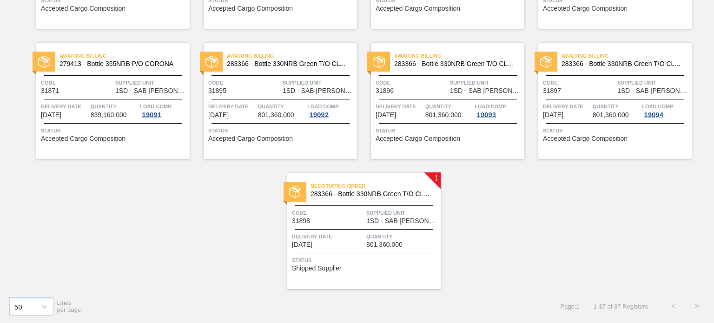
click at [413, 219] on span "1SD - SAB [PERSON_NAME]" at bounding box center [403, 221] width 72 height 7
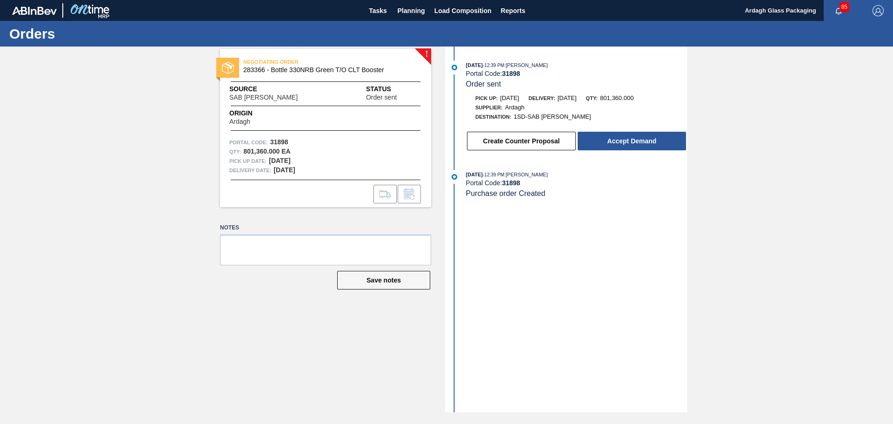
click at [12, 264] on div "! NEGOTIATING ORDER 283366 - Bottle 330NRB Green T/O CLT Booster Source SAB Ros…" at bounding box center [446, 230] width 893 height 366
click at [648, 140] on button "Accept Demand" at bounding box center [632, 141] width 108 height 19
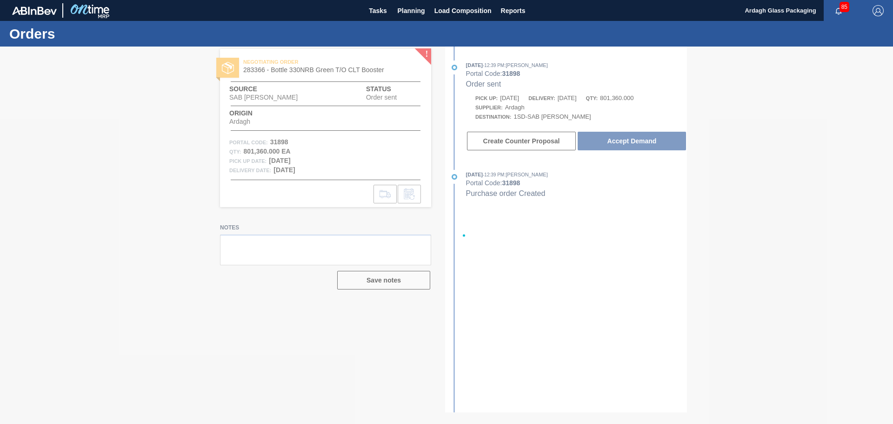
click at [645, 140] on div at bounding box center [446, 235] width 893 height 377
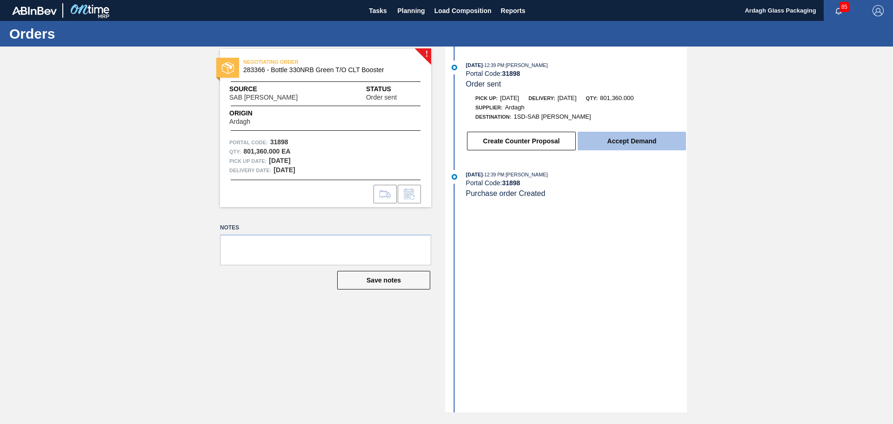
click at [646, 140] on button "Accept Demand" at bounding box center [632, 141] width 108 height 19
click at [632, 139] on button "Accept Demand" at bounding box center [632, 141] width 108 height 19
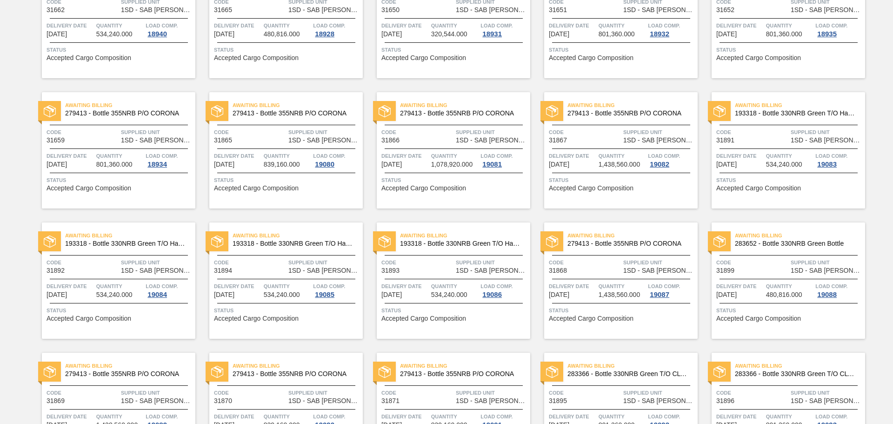
scroll to position [721, 0]
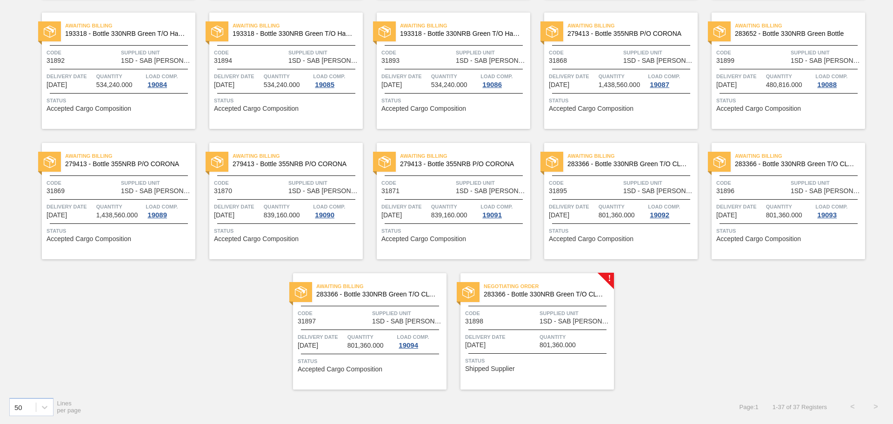
click at [571, 324] on span "1SD - SAB [PERSON_NAME]" at bounding box center [576, 321] width 72 height 7
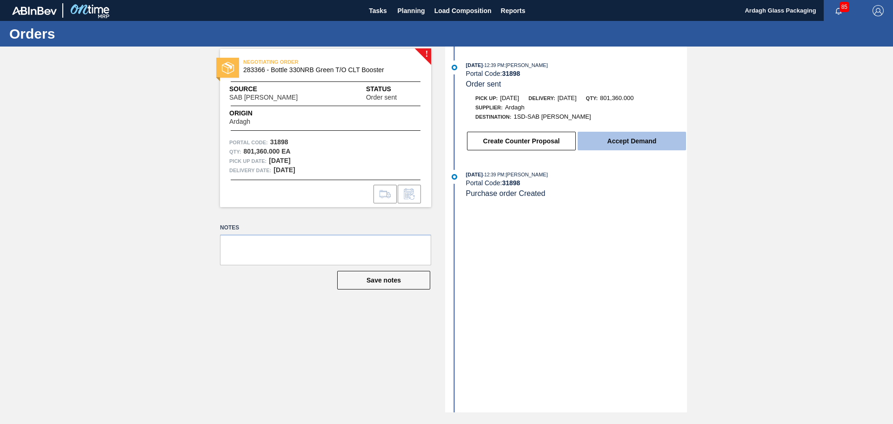
click at [638, 138] on button "Accept Demand" at bounding box center [632, 141] width 108 height 19
click at [622, 141] on button "Accept Demand" at bounding box center [632, 141] width 108 height 19
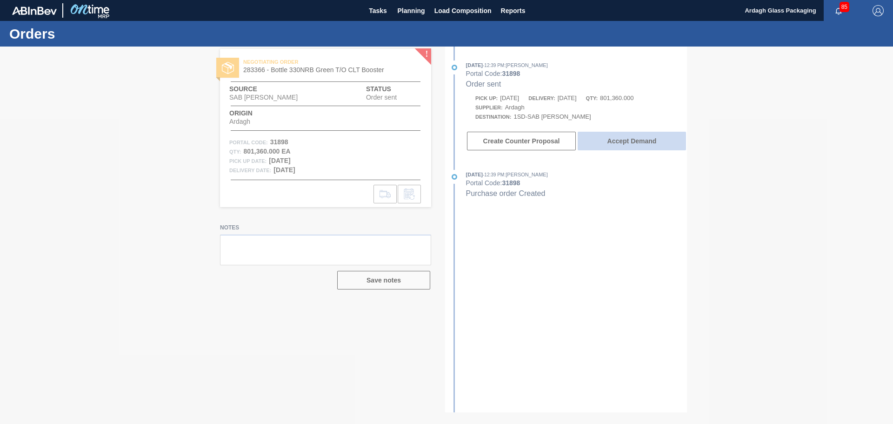
click at [622, 141] on div at bounding box center [446, 235] width 893 height 377
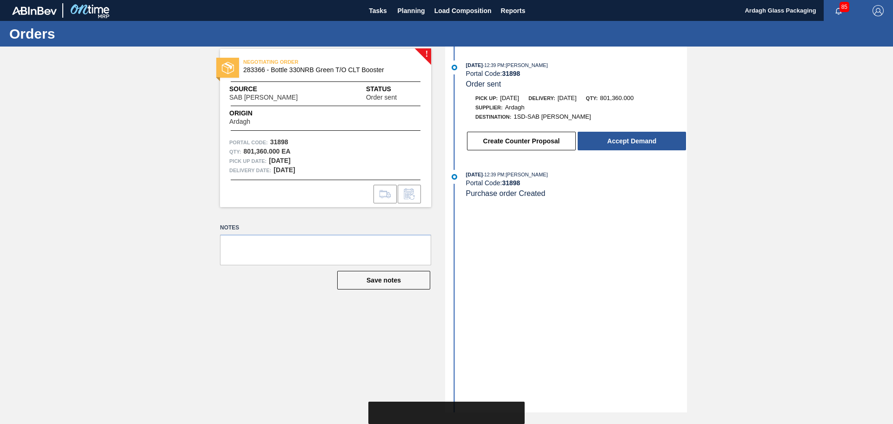
click at [622, 141] on button "Accept Demand" at bounding box center [632, 141] width 108 height 19
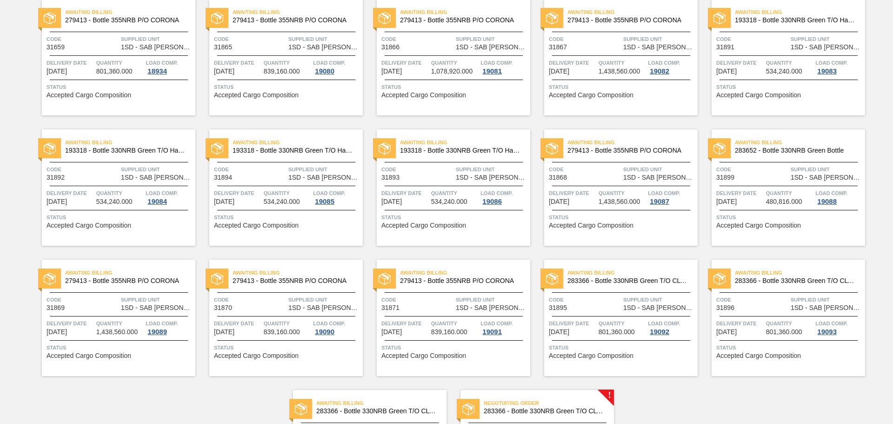
scroll to position [721, 0]
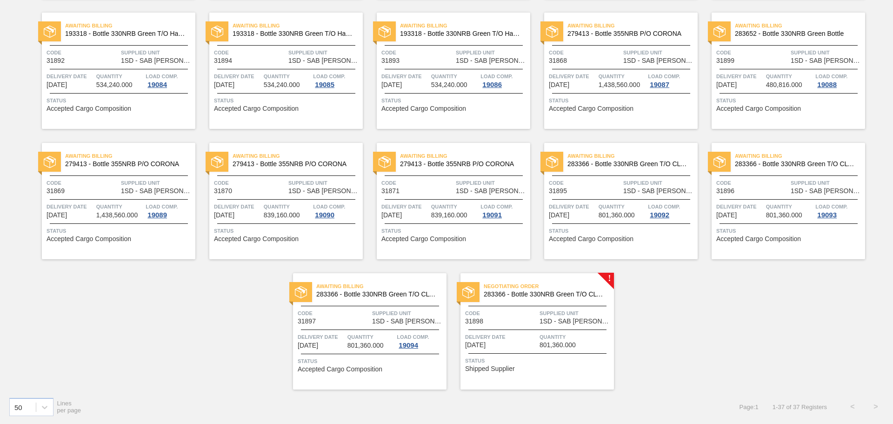
click at [616, 392] on div "50 Lines per page Page : 1 1 - 37 of 37 Registers < >" at bounding box center [446, 406] width 893 height 34
click at [519, 273] on div "! Negotiating Order 283366 - Bottle 330NRB Green T/O CLT Booster Code 31898 Sup…" at bounding box center [530, 324] width 167 height 130
click at [527, 296] on span "283366 - Bottle 330NRB Green T/O CLT Booster" at bounding box center [545, 294] width 123 height 7
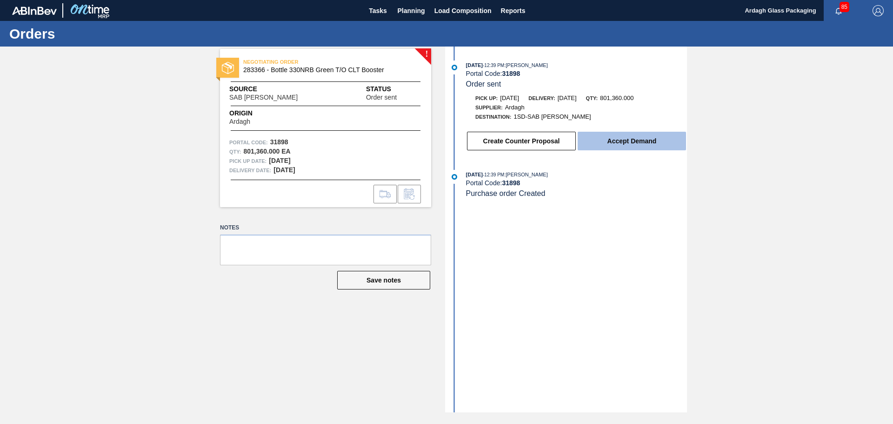
click at [625, 136] on button "Accept Demand" at bounding box center [632, 141] width 108 height 19
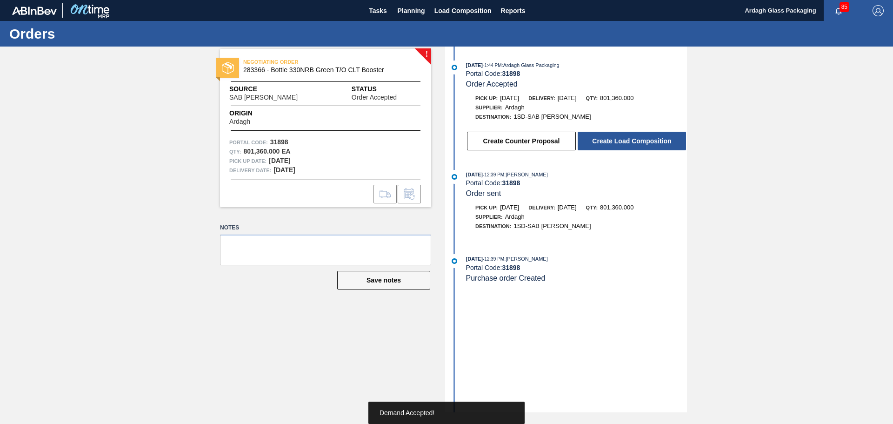
click at [626, 141] on button "Create Load Composition" at bounding box center [632, 141] width 108 height 19
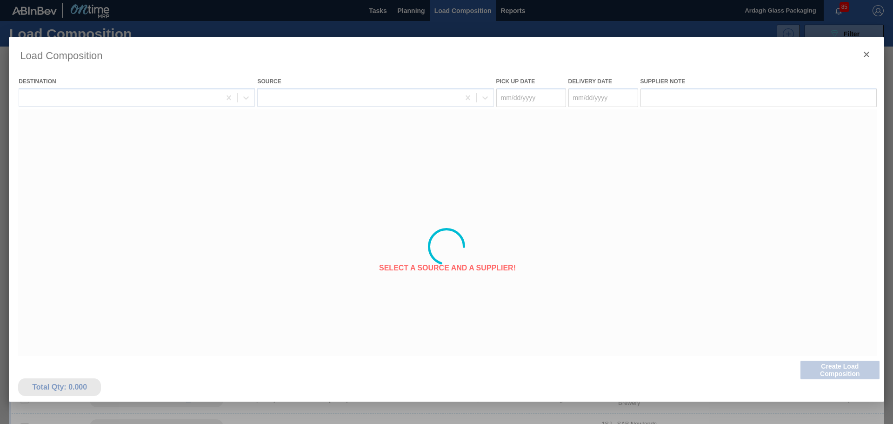
type Date "[DATE]"
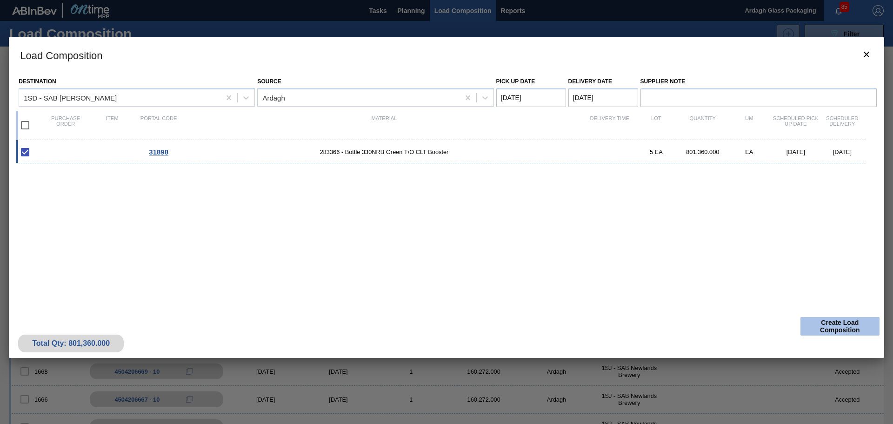
click at [834, 323] on button "Create Load Composition" at bounding box center [839, 326] width 79 height 19
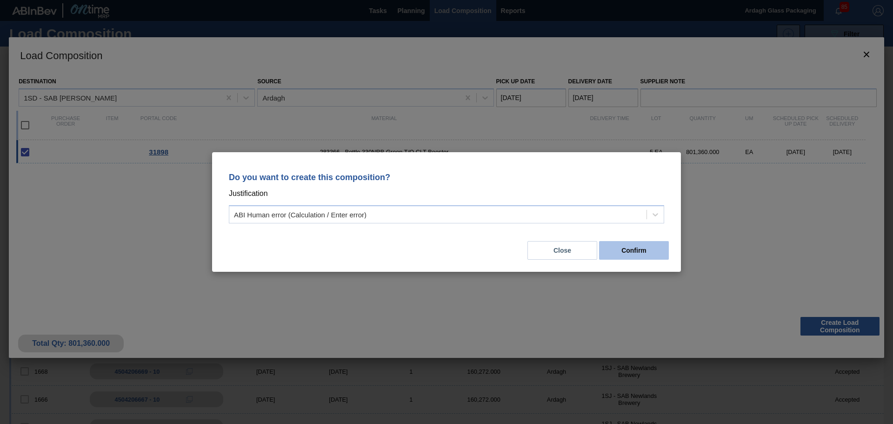
click at [659, 250] on button "Confirm" at bounding box center [634, 250] width 70 height 19
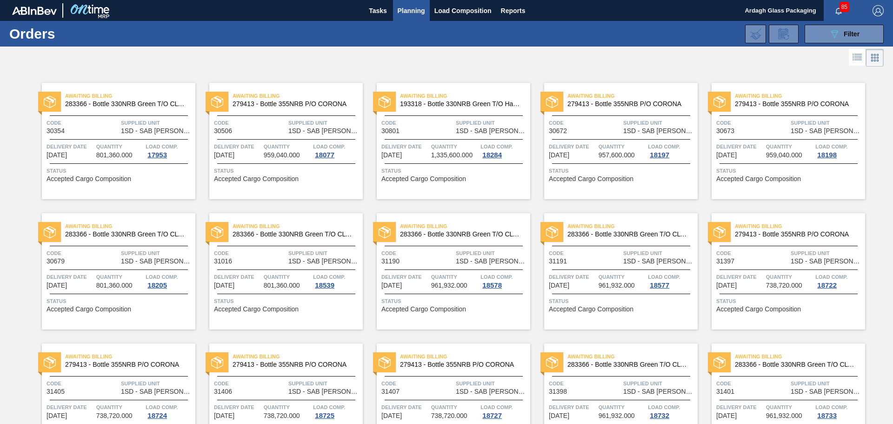
click at [138, 65] on div at bounding box center [446, 58] width 893 height 22
click at [761, 58] on div at bounding box center [446, 58] width 893 height 22
click at [824, 33] on button "089F7B8B-B2A5-4AFE-B5C0-19BA573D28AC Filter" at bounding box center [844, 34] width 79 height 19
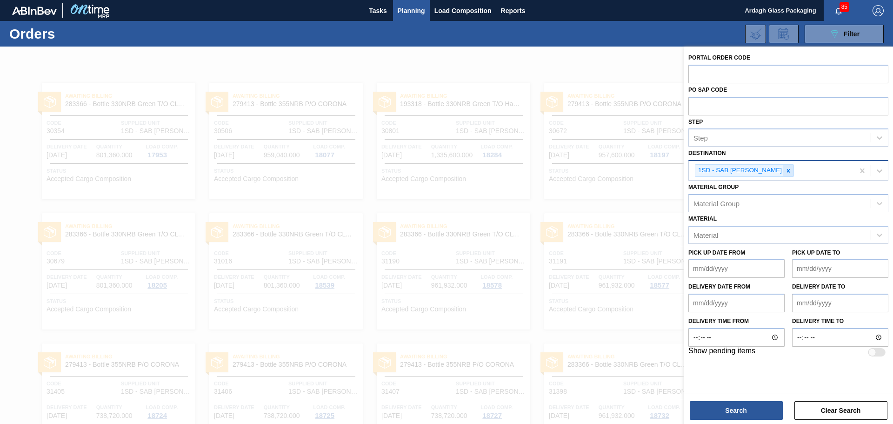
click at [785, 169] on icon at bounding box center [788, 170] width 7 height 7
click at [878, 169] on icon at bounding box center [880, 169] width 6 height 3
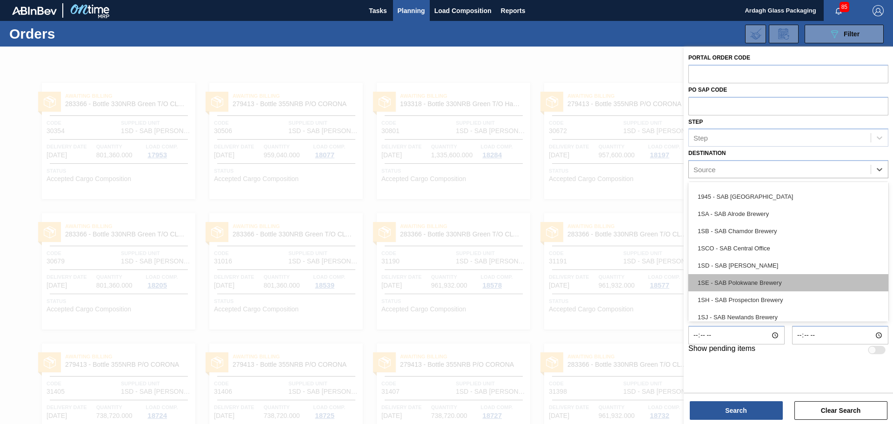
scroll to position [47, 0]
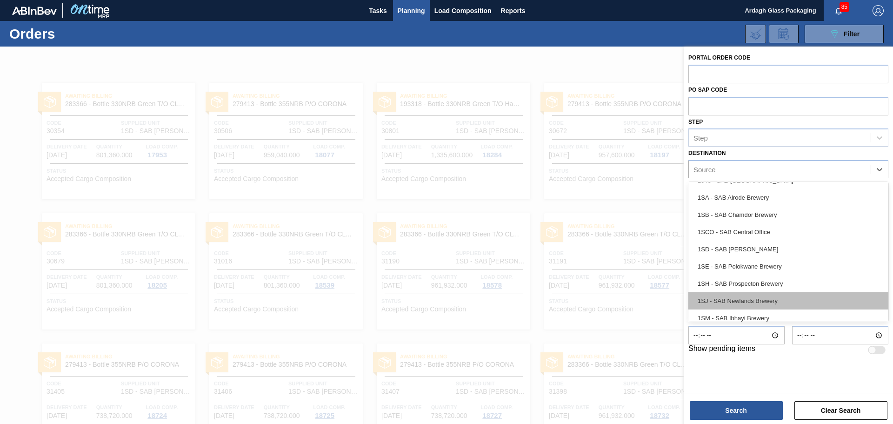
click at [778, 300] on div "1SJ - SAB Newlands Brewery" at bounding box center [788, 300] width 200 height 17
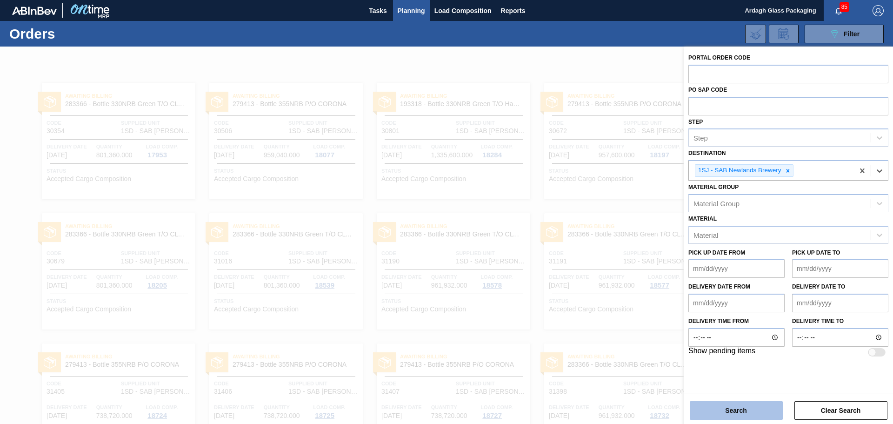
click at [733, 412] on button "Search" at bounding box center [736, 410] width 93 height 19
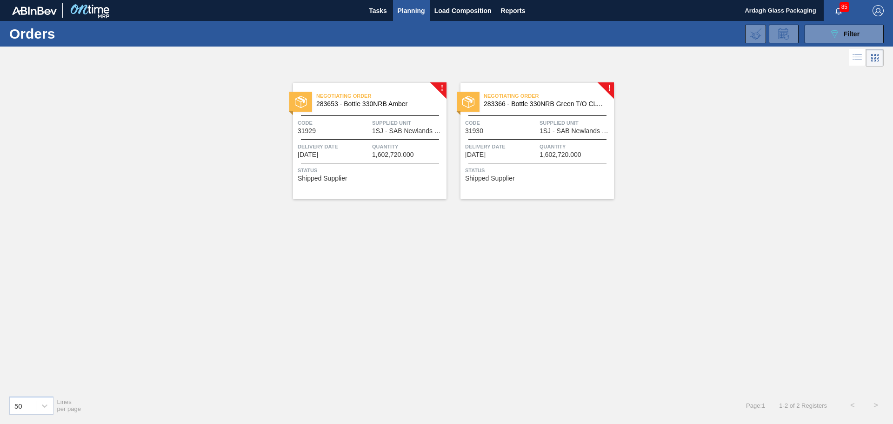
click at [388, 154] on span "1,602,720.000" at bounding box center [393, 154] width 42 height 7
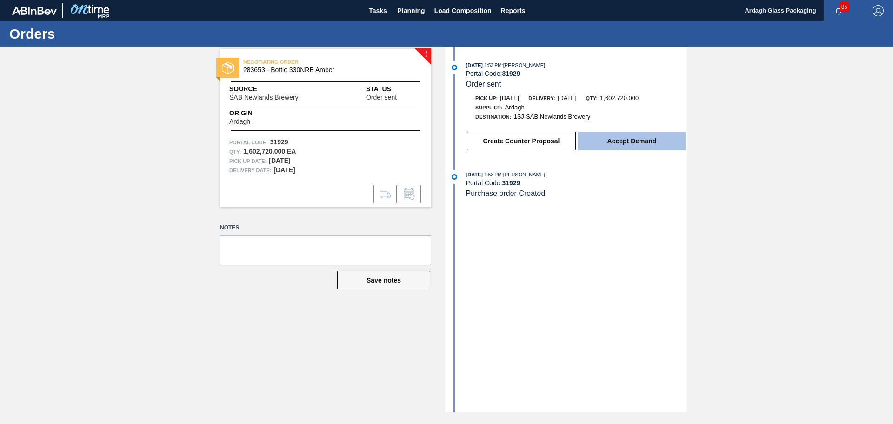
click at [620, 134] on button "Accept Demand" at bounding box center [632, 141] width 108 height 19
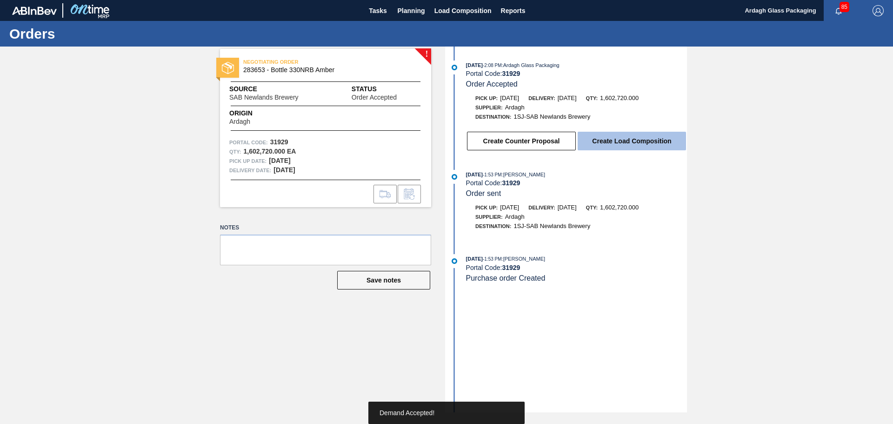
click at [643, 139] on button "Create Load Composition" at bounding box center [632, 141] width 108 height 19
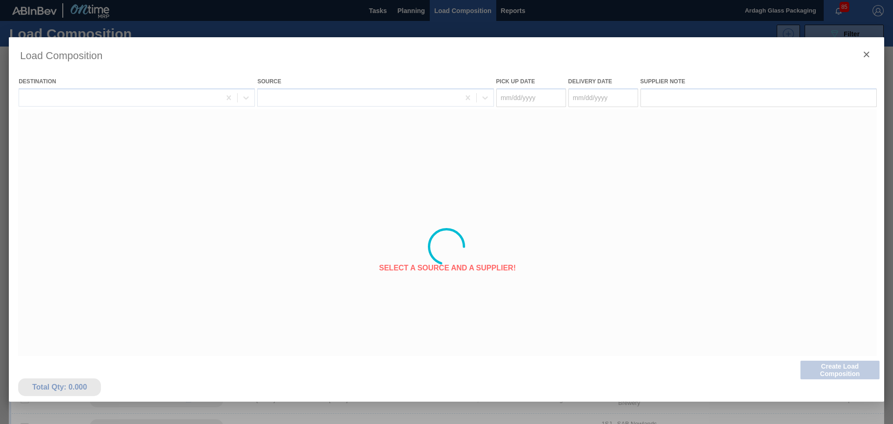
type Date "[DATE]"
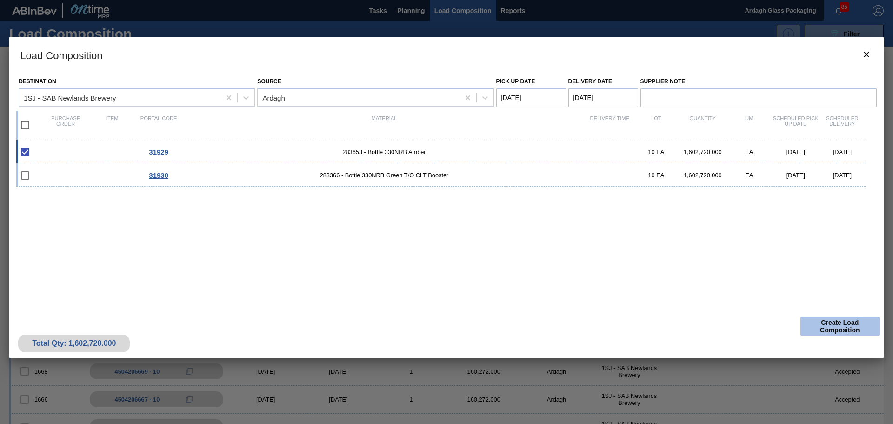
click at [837, 326] on button "Create Load Composition" at bounding box center [839, 326] width 79 height 19
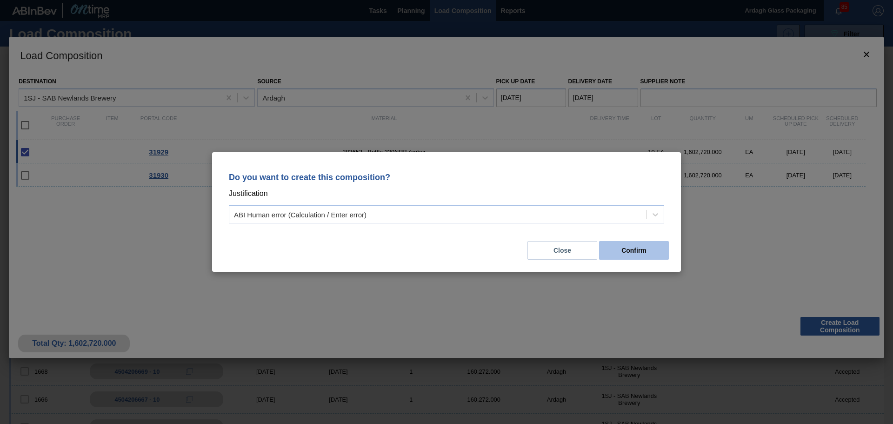
click at [634, 248] on button "Confirm" at bounding box center [634, 250] width 70 height 19
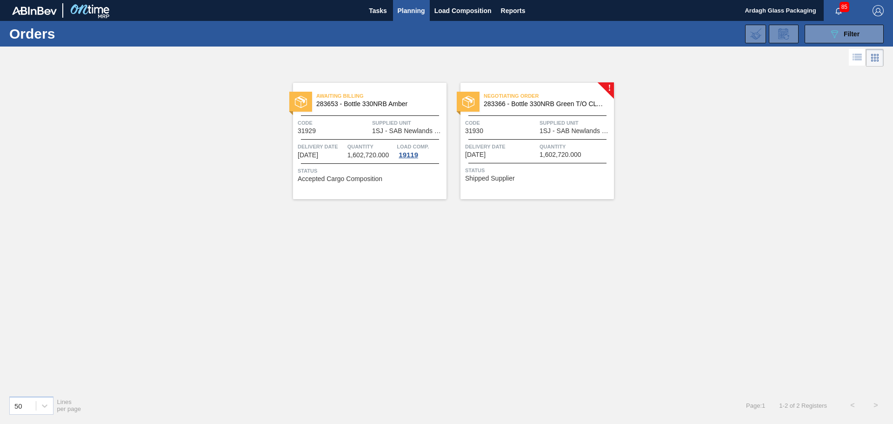
click at [575, 84] on div "Negotiating Order 283366 - Bottle 330NRB Green T/O CLT Booster Code 31930 Suppl…" at bounding box center [536, 141] width 153 height 116
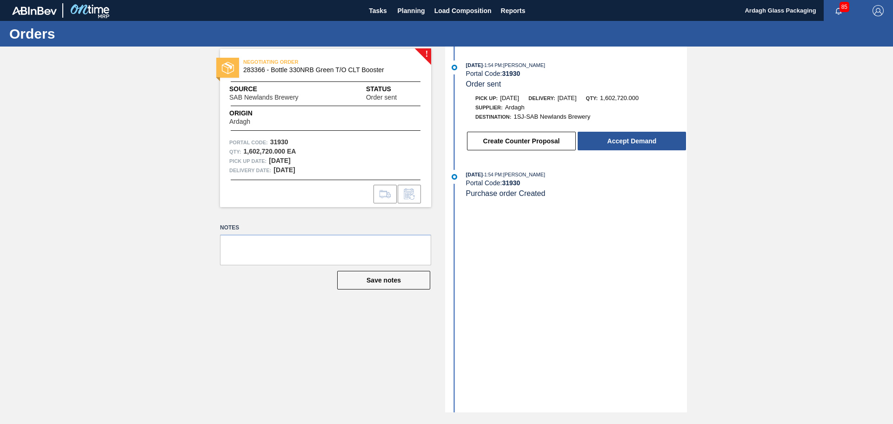
click at [586, 139] on button "Accept Demand" at bounding box center [632, 141] width 108 height 19
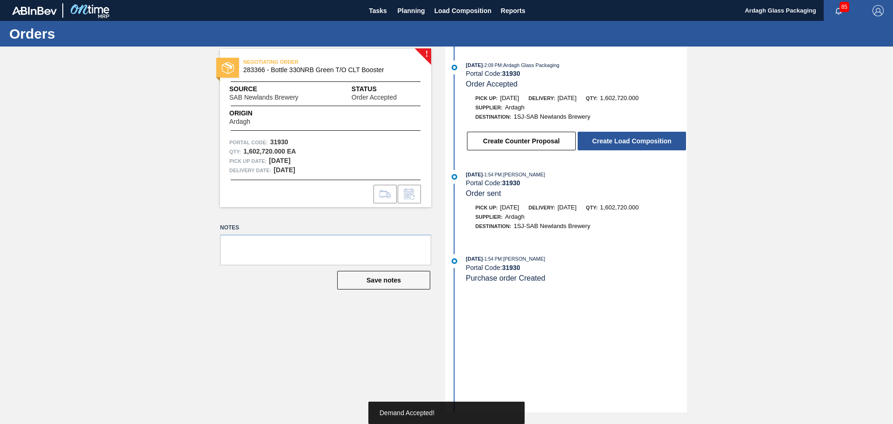
click at [586, 139] on button "Create Load Composition" at bounding box center [632, 141] width 108 height 19
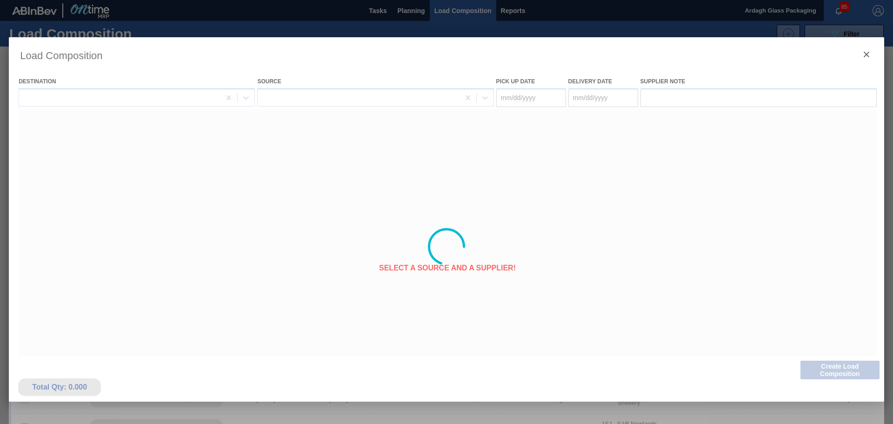
type Date "[DATE]"
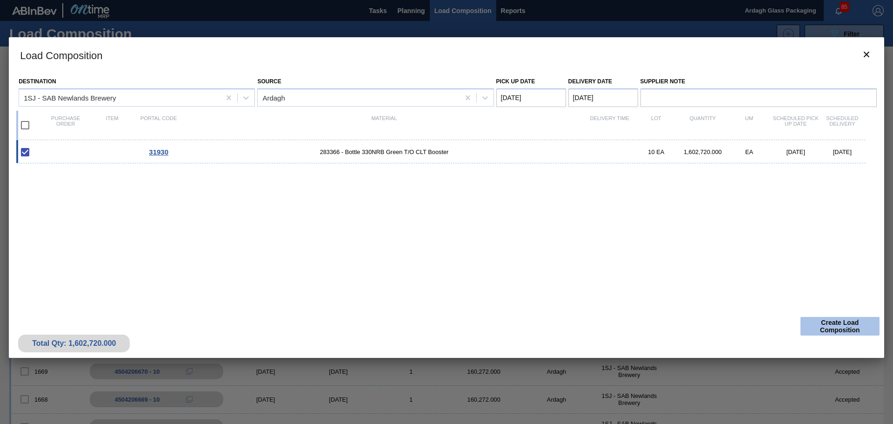
click at [838, 322] on button "Create Load Composition" at bounding box center [839, 326] width 79 height 19
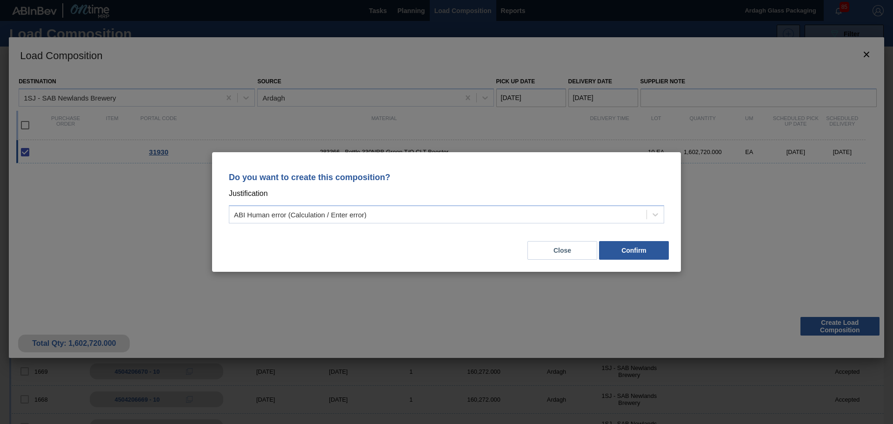
click at [626, 239] on div "Close Confirm" at bounding box center [446, 245] width 447 height 32
click at [633, 253] on button "Confirm" at bounding box center [634, 250] width 70 height 19
